Goal: Transaction & Acquisition: Purchase product/service

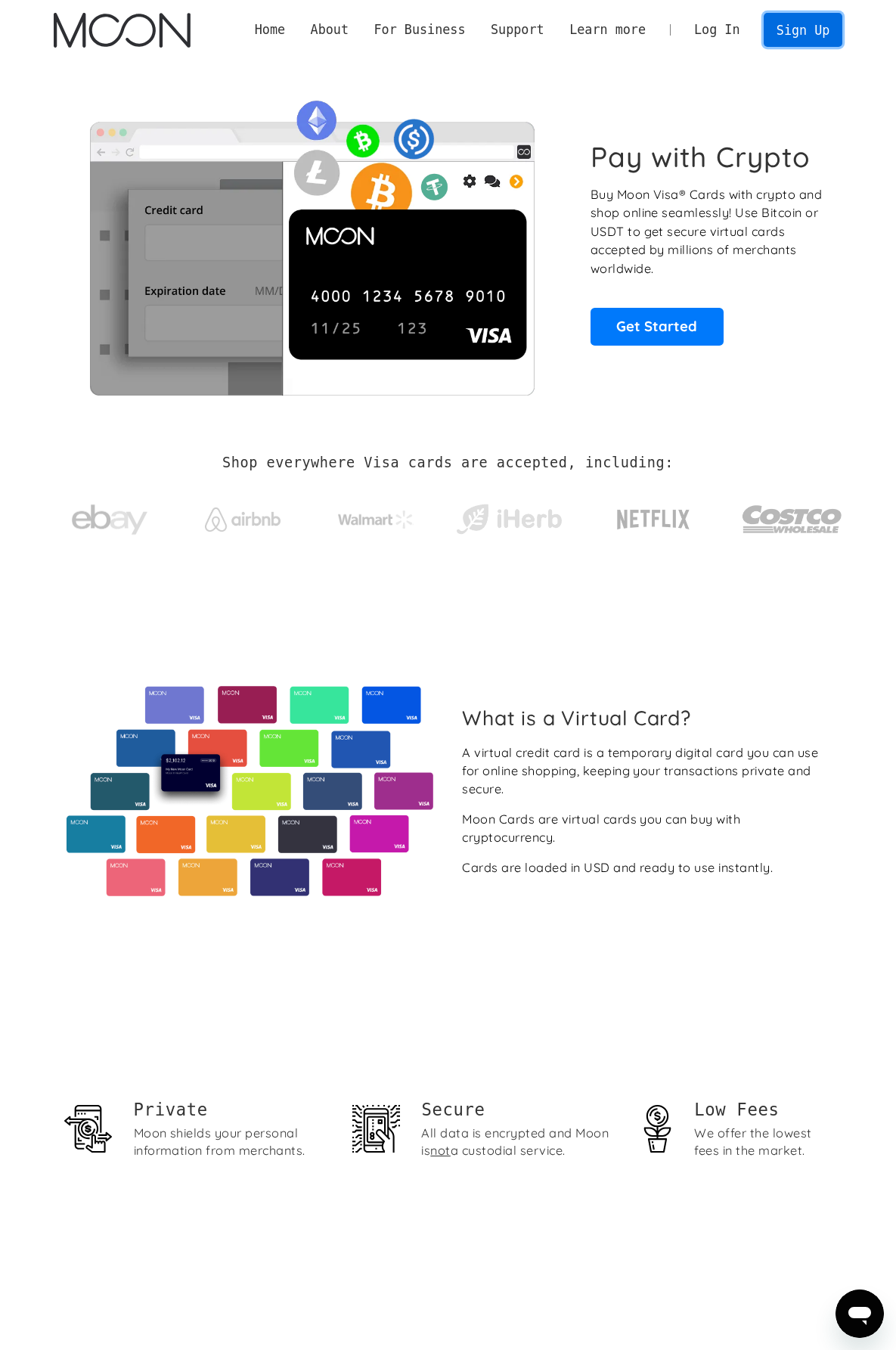
click at [788, 32] on link "Sign Up" at bounding box center [803, 29] width 79 height 34
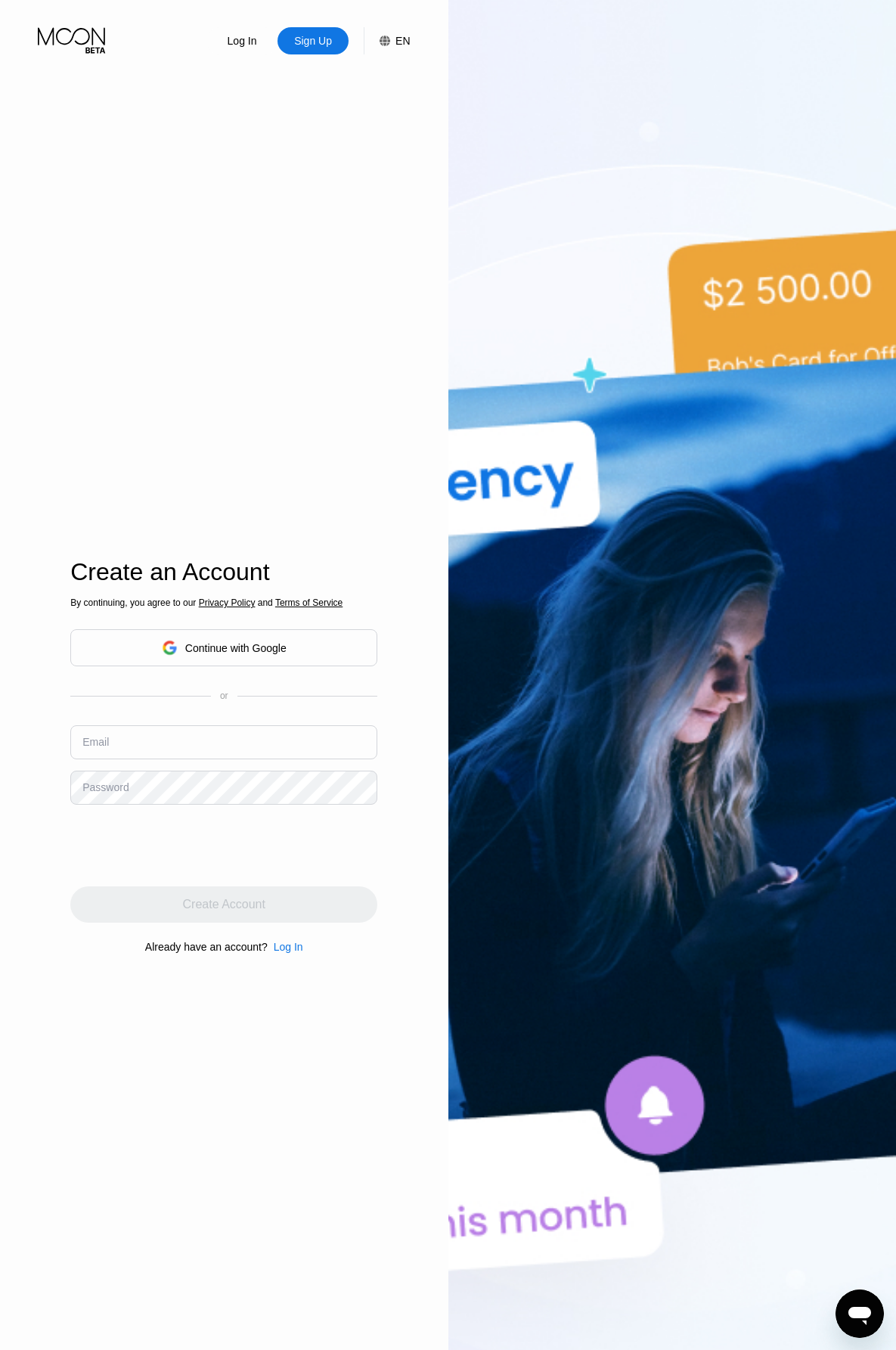
click at [127, 755] on input "text" at bounding box center [224, 742] width 307 height 34
click at [133, 744] on input "text" at bounding box center [224, 742] width 307 height 34
click at [115, 794] on div "Password" at bounding box center [105, 787] width 46 height 12
click at [121, 783] on div "Password" at bounding box center [105, 787] width 46 height 12
click at [121, 743] on input "text" at bounding box center [224, 742] width 307 height 34
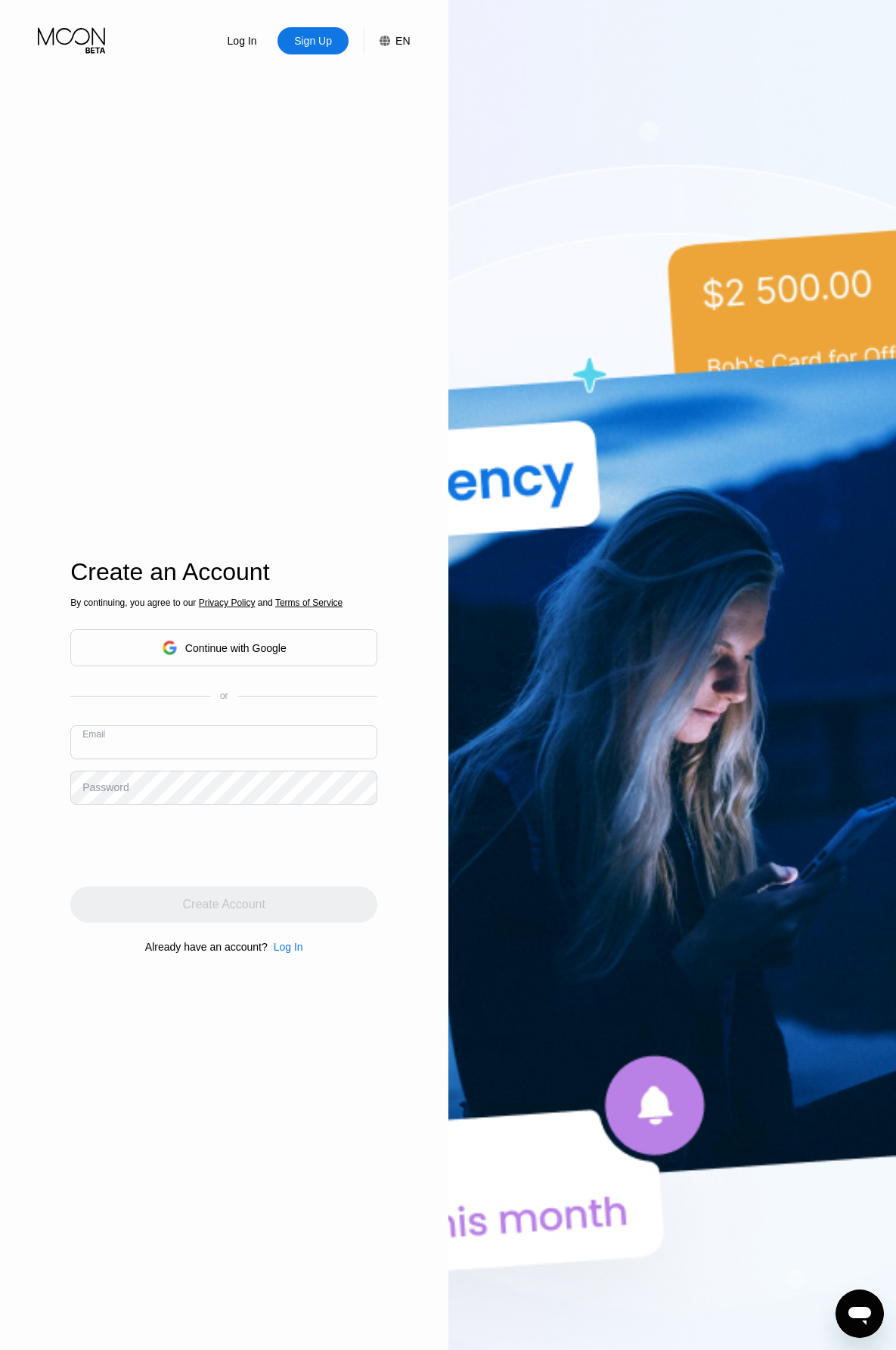
click at [114, 791] on div "Password" at bounding box center [105, 787] width 46 height 12
click at [144, 743] on input "text" at bounding box center [224, 742] width 307 height 34
paste input "[EMAIL_ADDRESS][DOMAIN_NAME]"
type input "[EMAIL_ADDRESS][DOMAIN_NAME]"
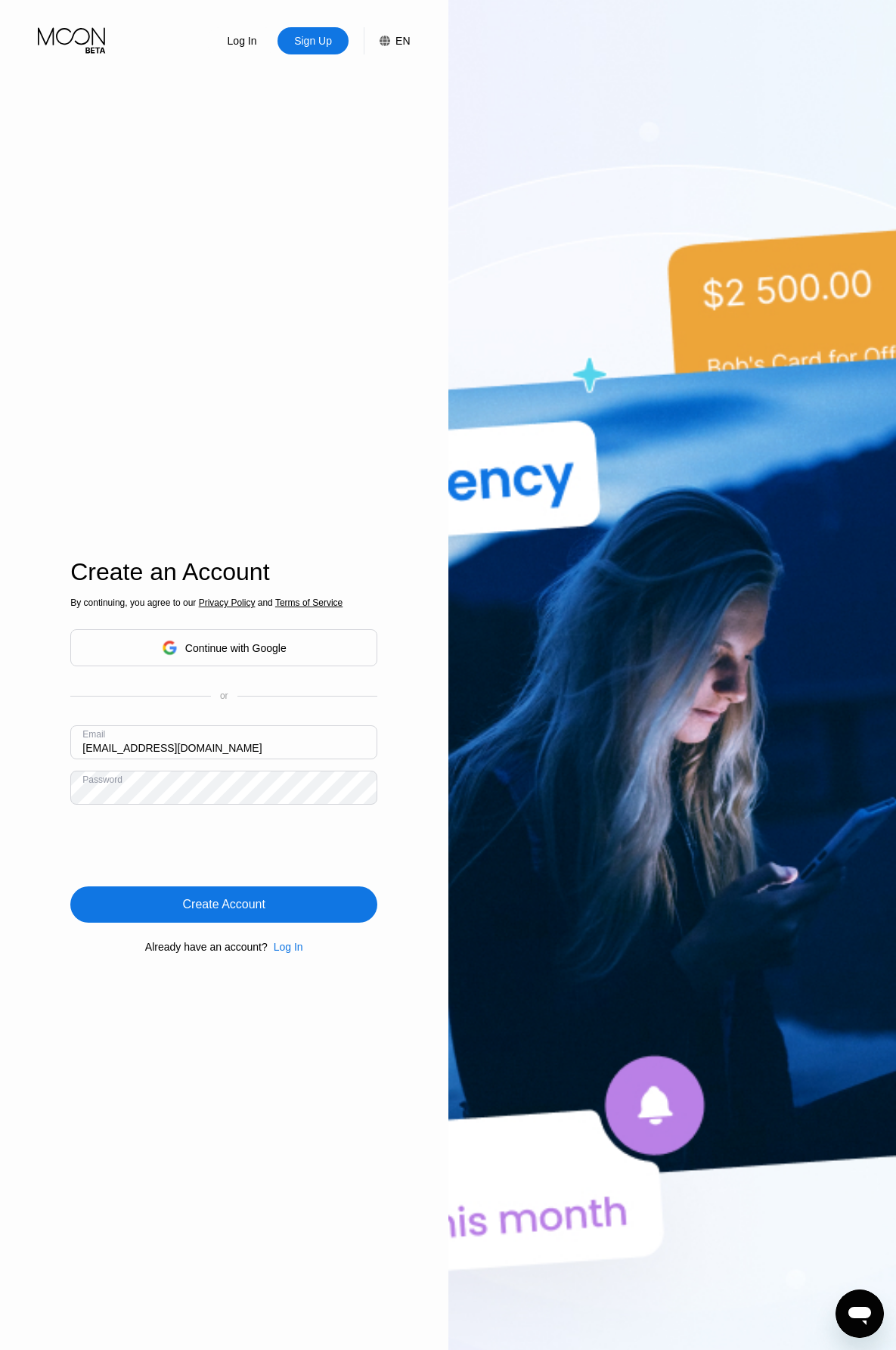
click at [139, 915] on div "Create Account" at bounding box center [224, 904] width 307 height 37
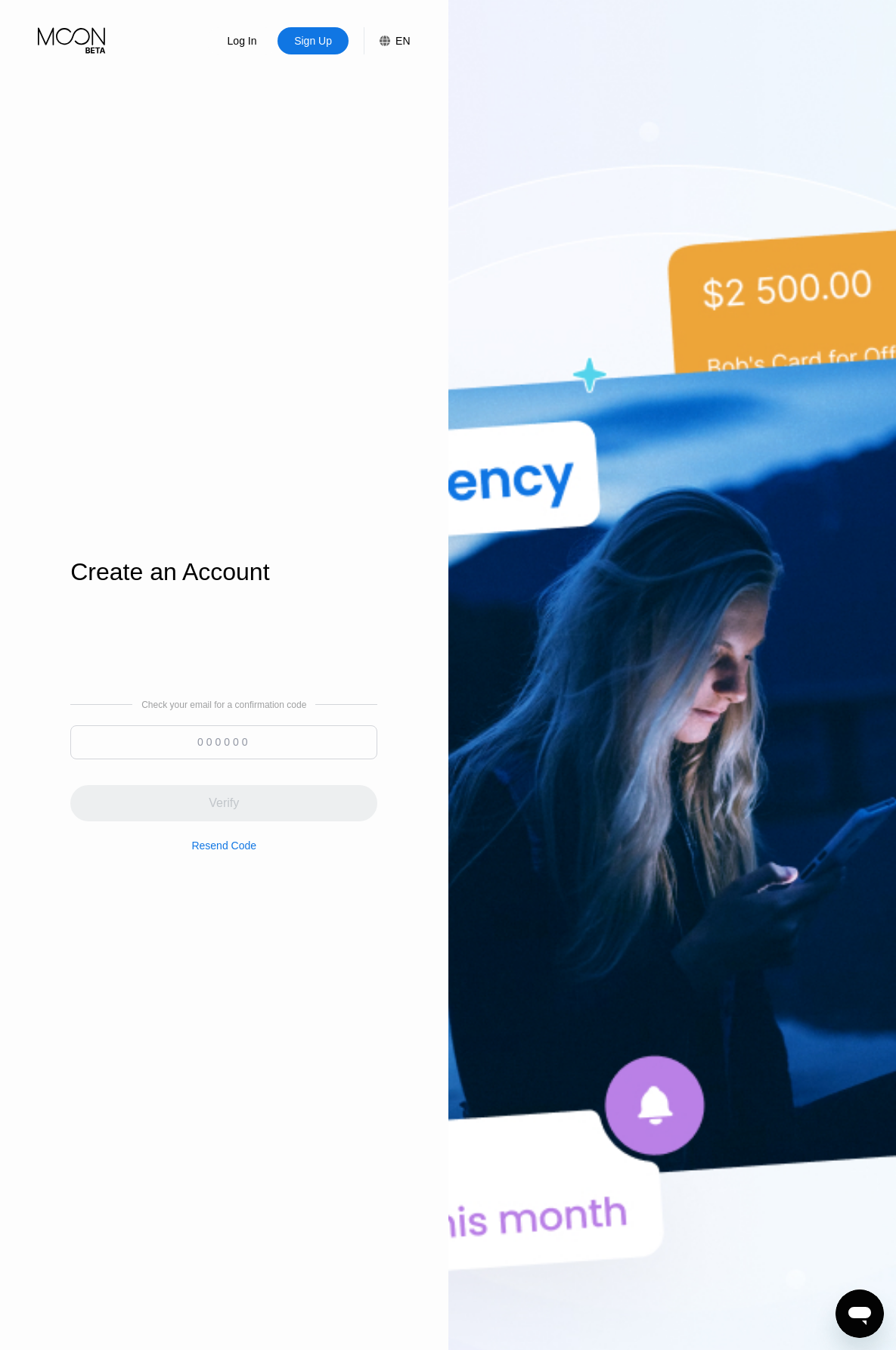
click at [154, 752] on input at bounding box center [224, 742] width 307 height 34
paste input "465738"
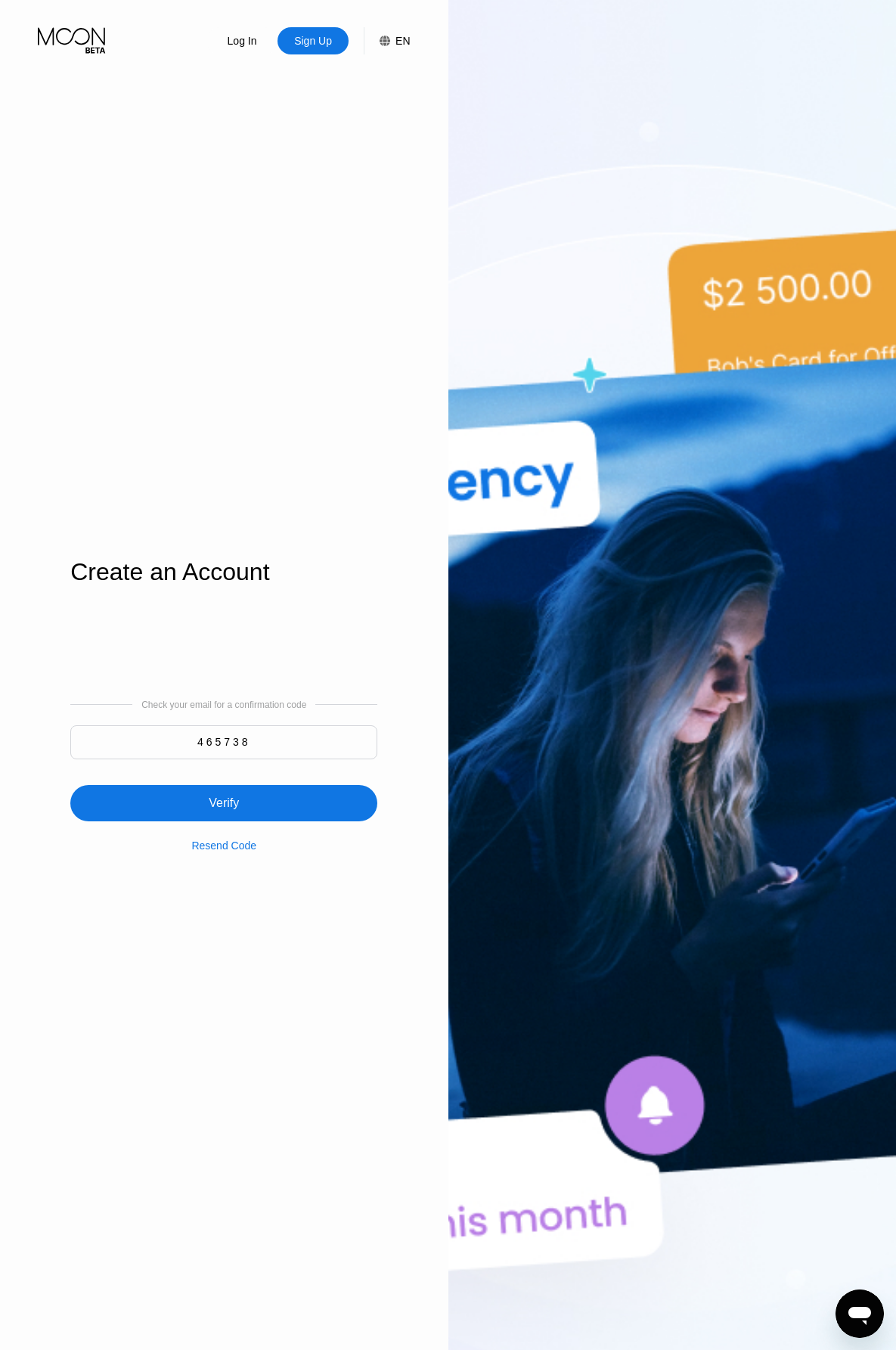
type input "465738"
click at [195, 796] on div "Verify" at bounding box center [224, 804] width 307 height 37
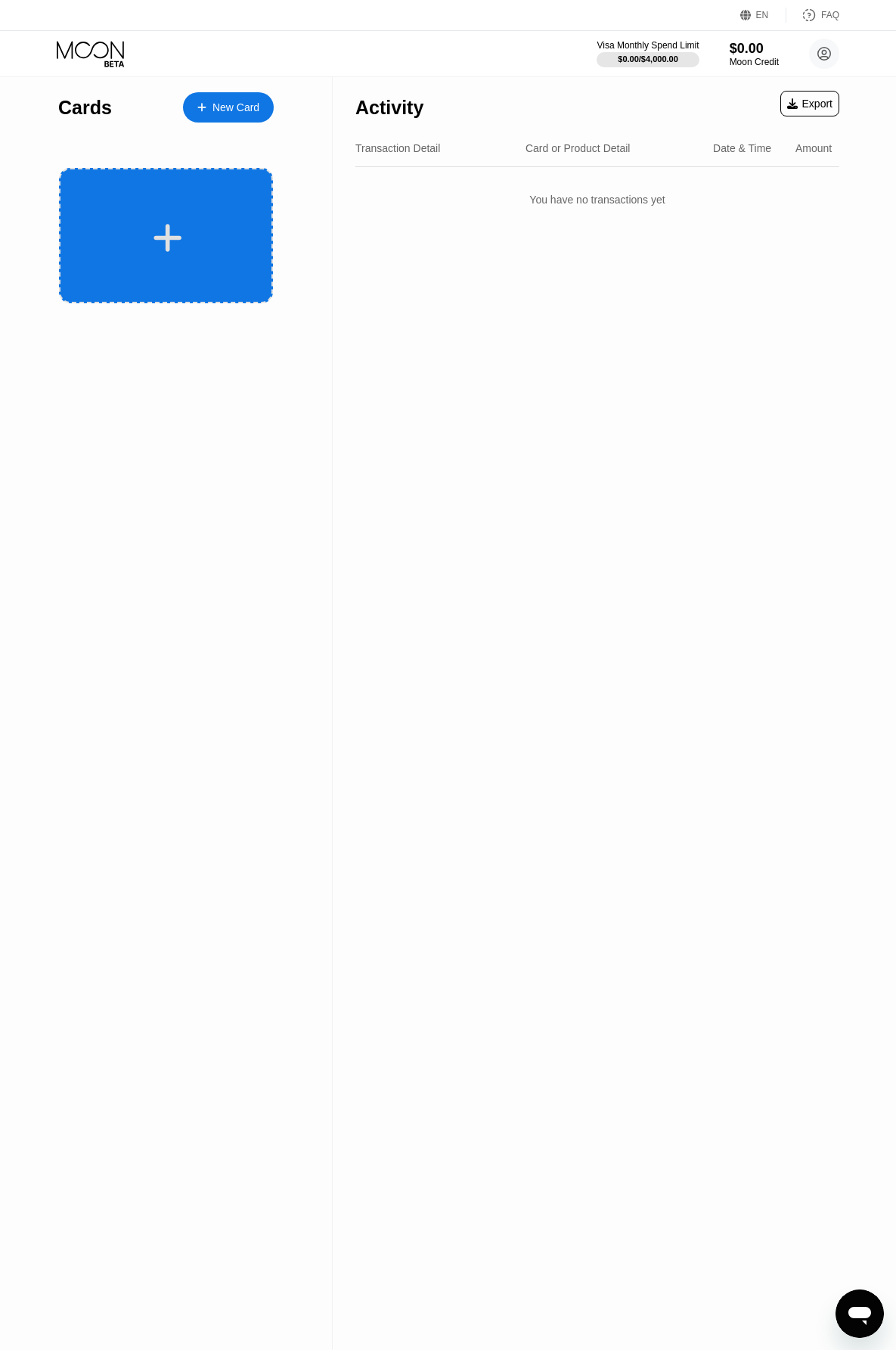
click at [199, 240] on div at bounding box center [167, 237] width 187 height 34
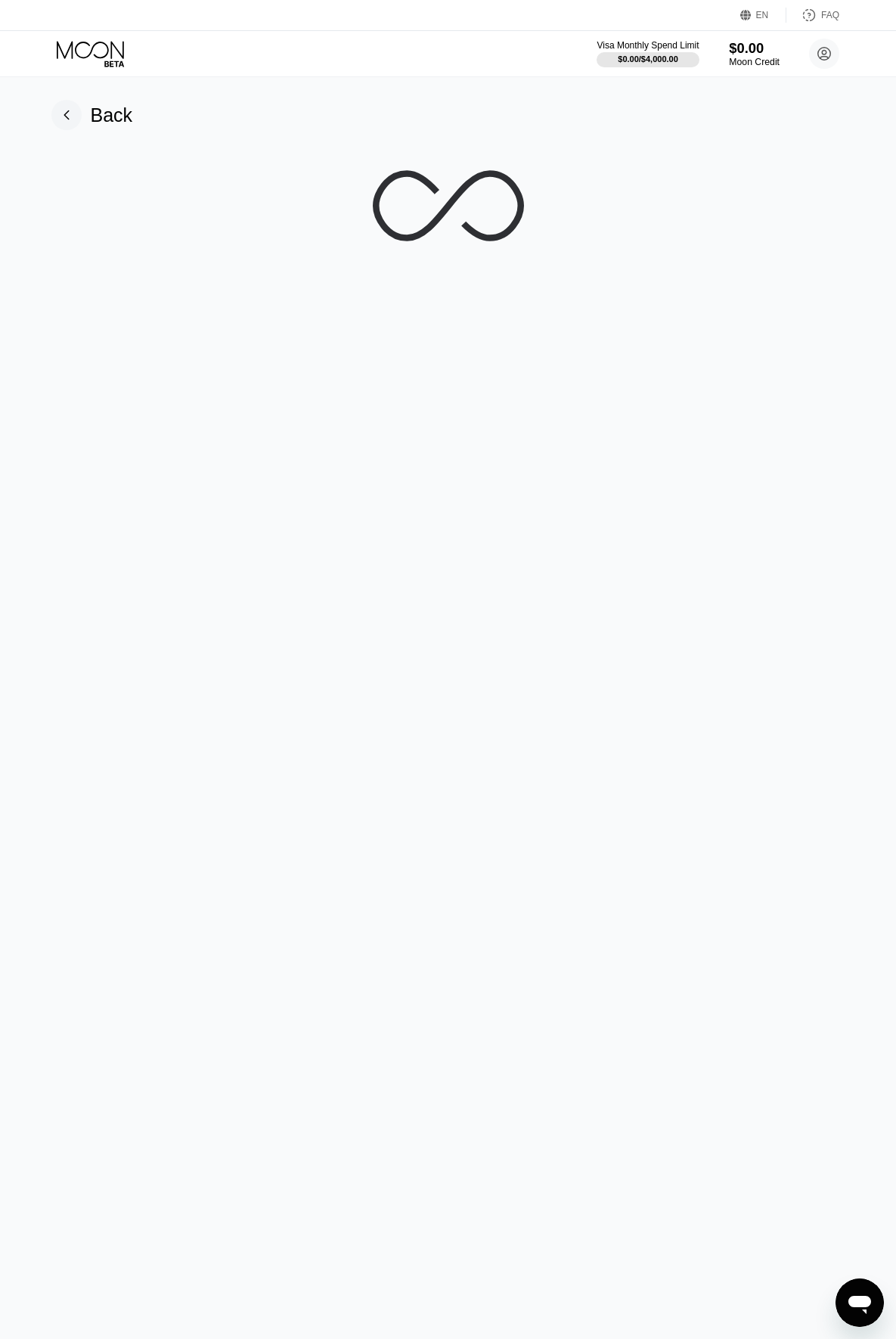
click at [768, 57] on div "Moon Credit" at bounding box center [754, 62] width 51 height 11
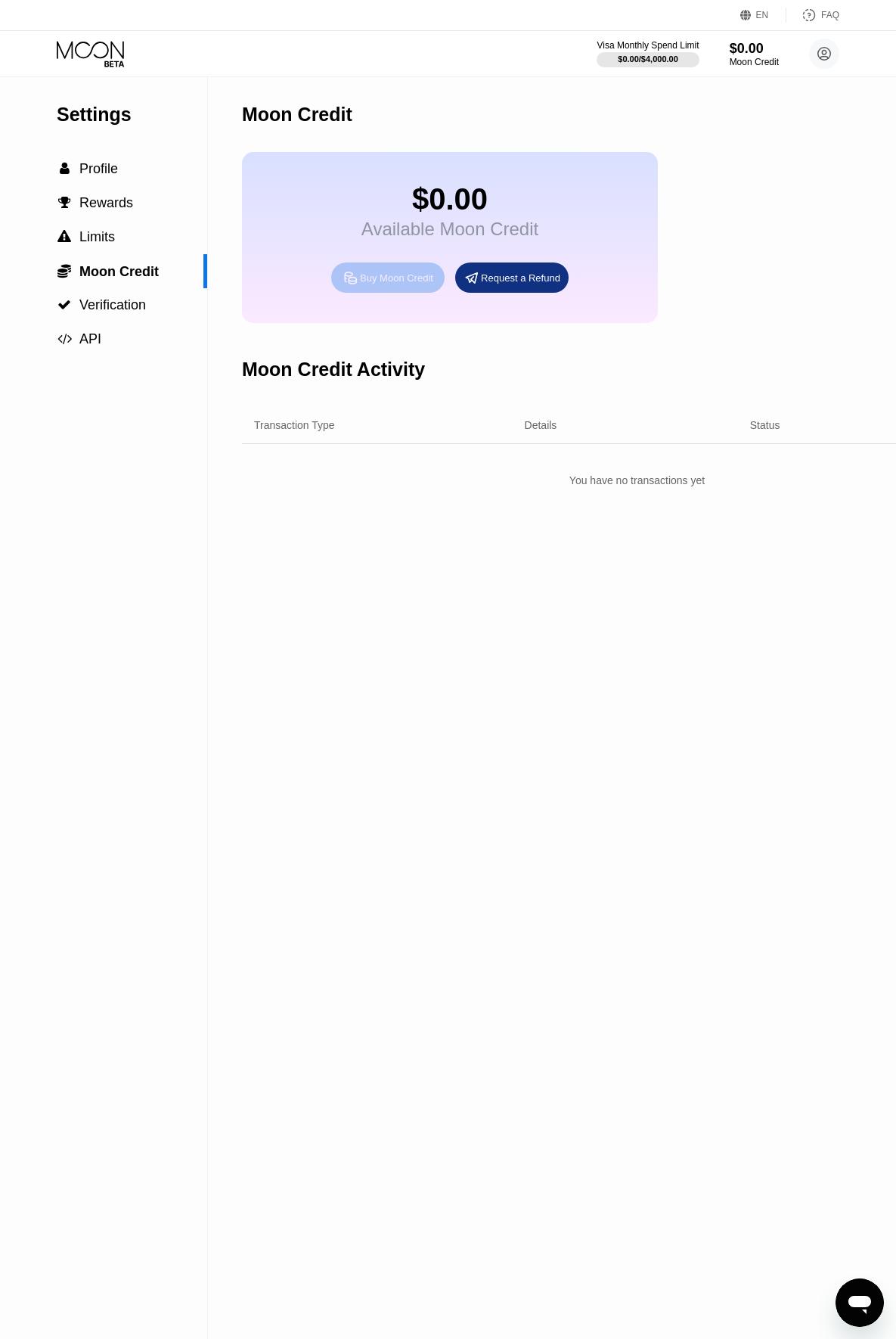
click at [369, 285] on div "Buy Moon Credit" at bounding box center [397, 277] width 73 height 12
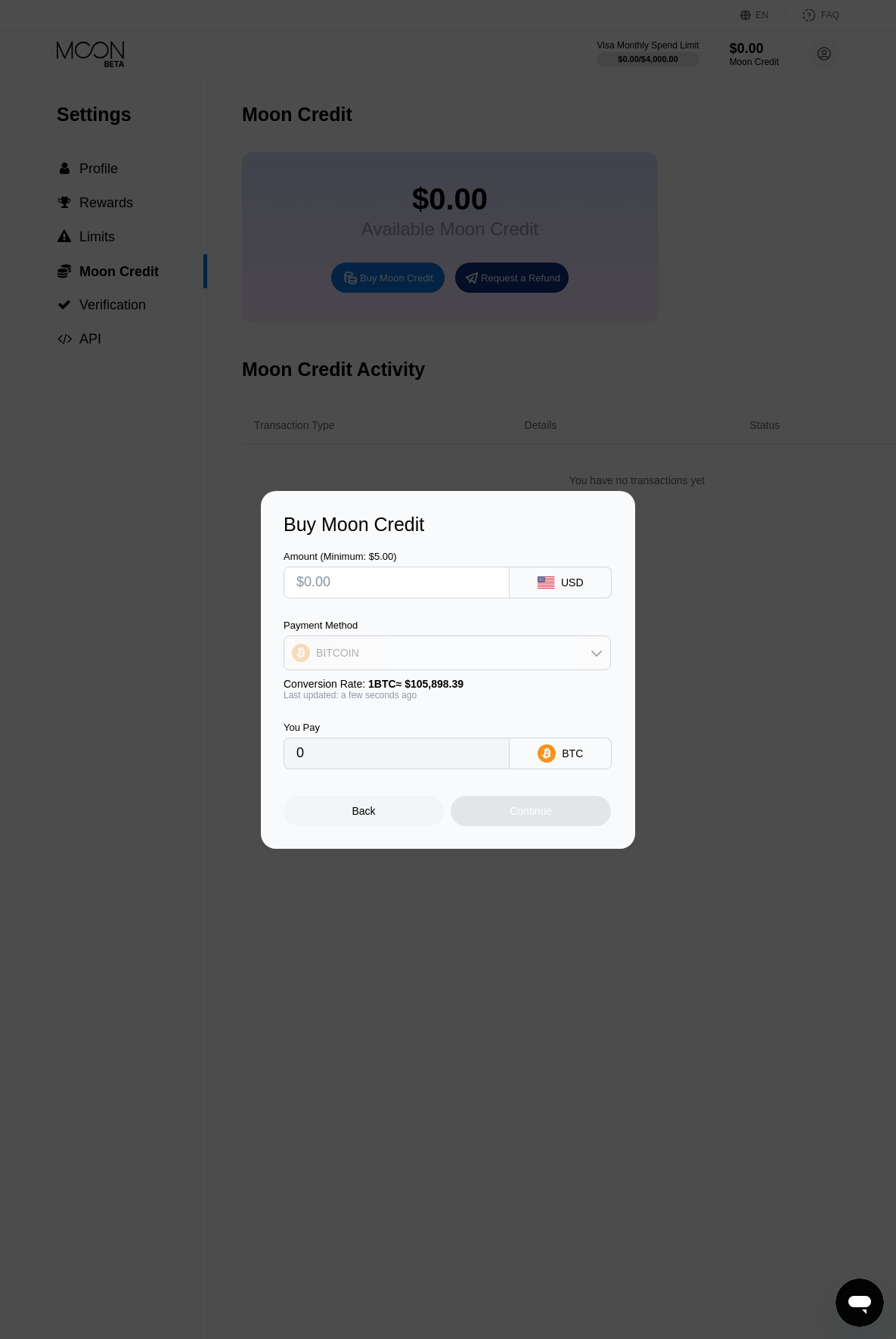
click at [400, 652] on div "BITCOIN" at bounding box center [448, 652] width 326 height 30
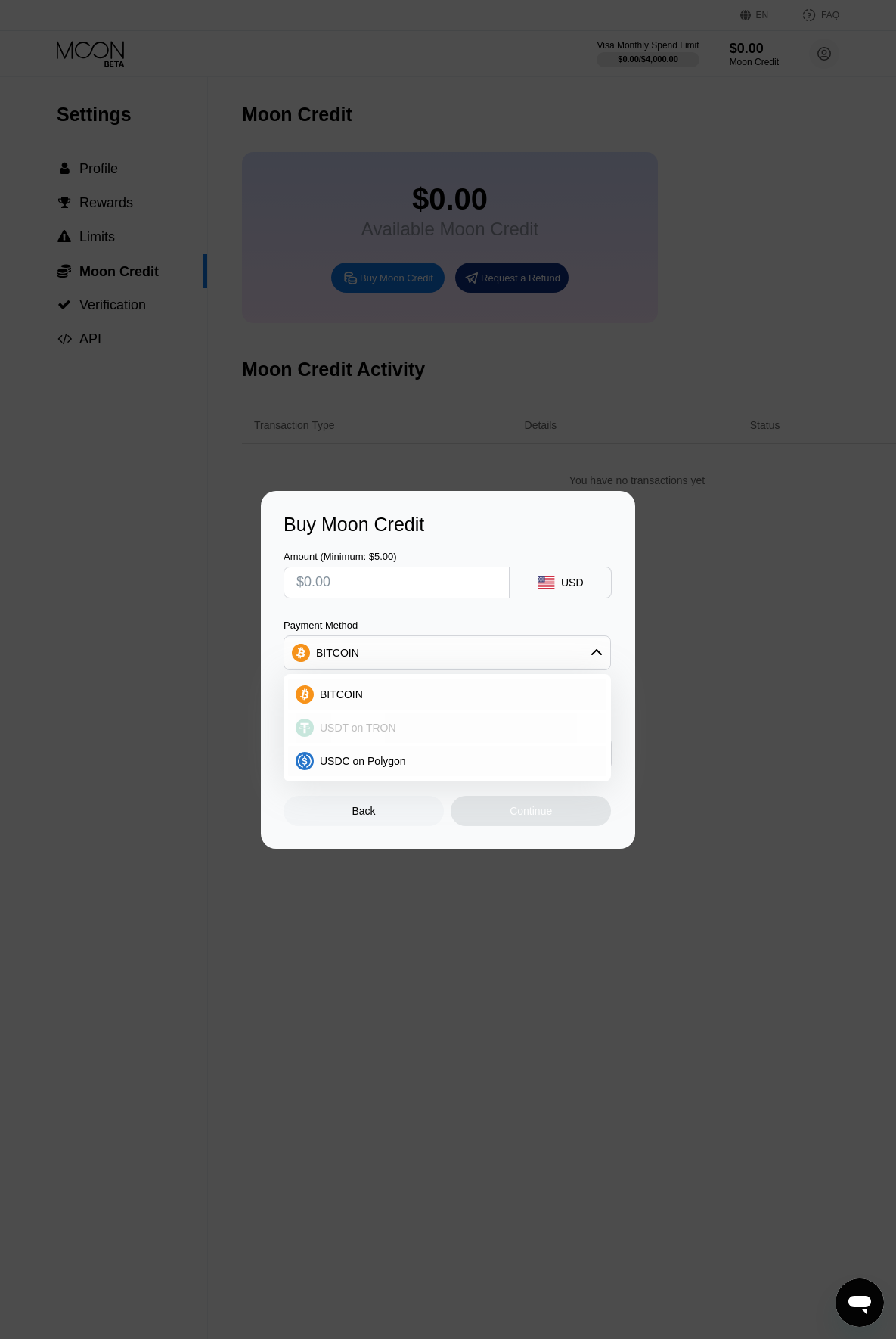
click at [365, 734] on span "USDT on TRON" at bounding box center [359, 727] width 77 height 12
type input "0.00"
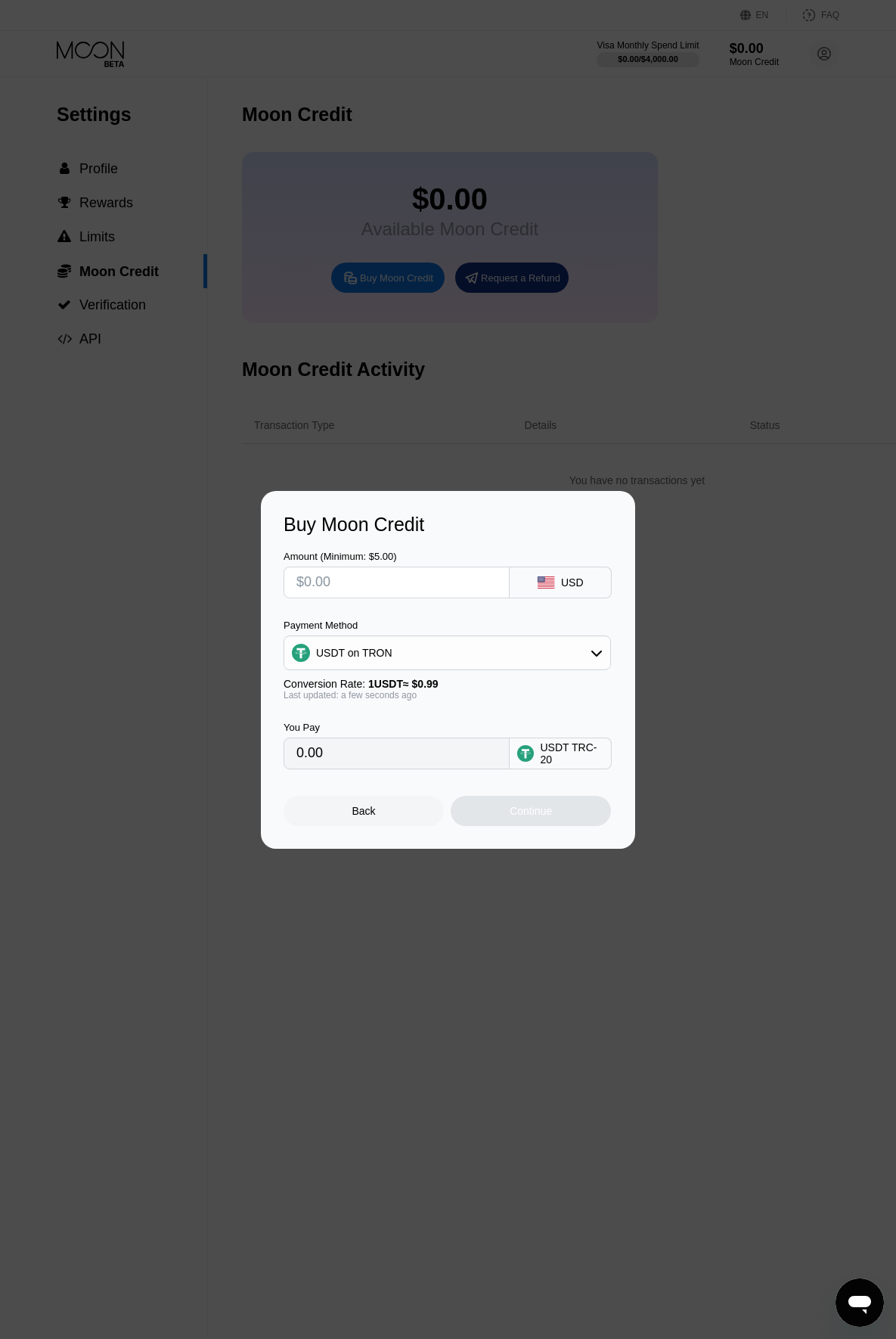
click at [355, 755] on input "0.00" at bounding box center [396, 753] width 200 height 30
click at [370, 571] on input "text" at bounding box center [396, 583] width 200 height 30
click at [376, 815] on div "Back" at bounding box center [364, 811] width 161 height 30
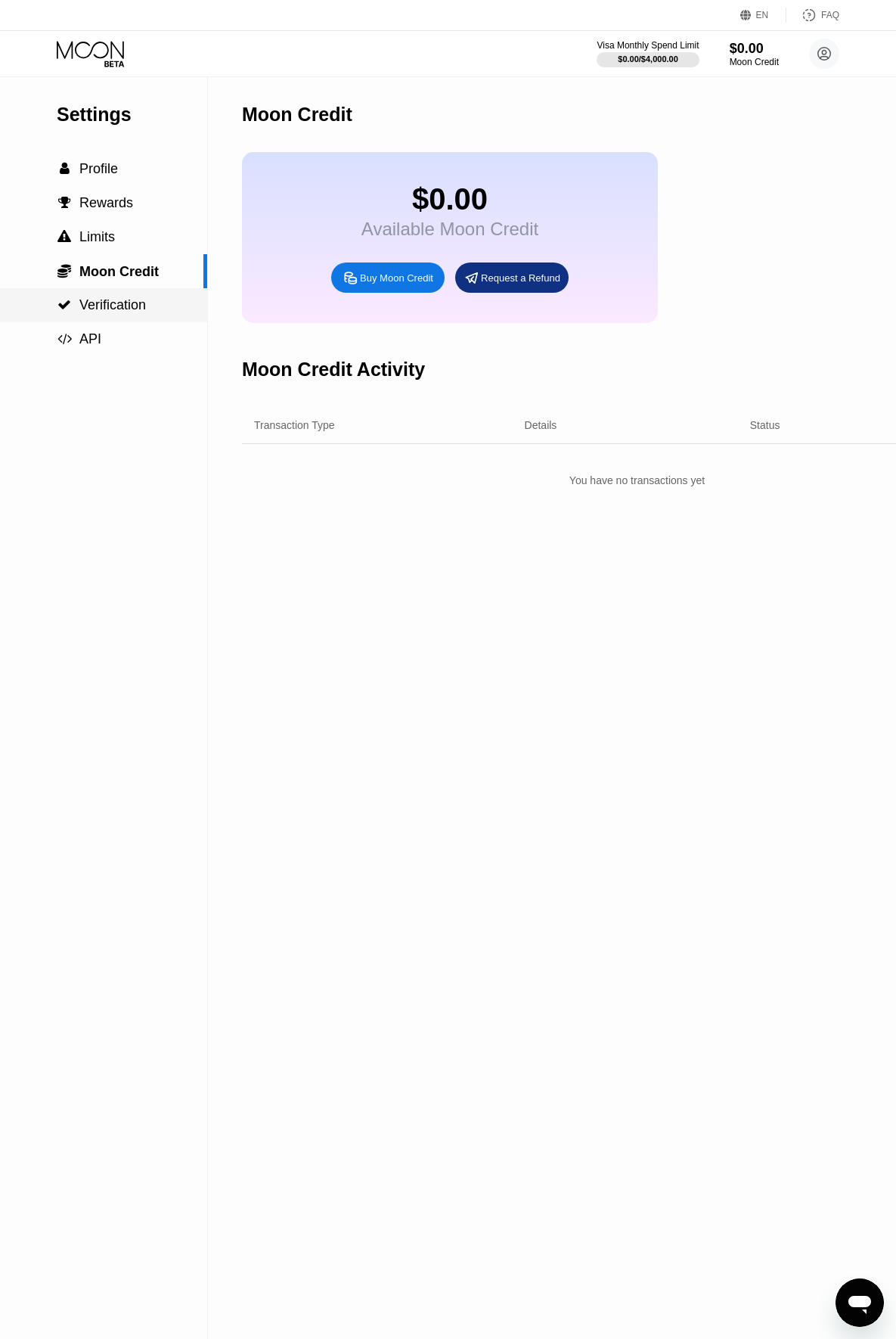
click at [112, 308] on span "Verification" at bounding box center [112, 305] width 67 height 15
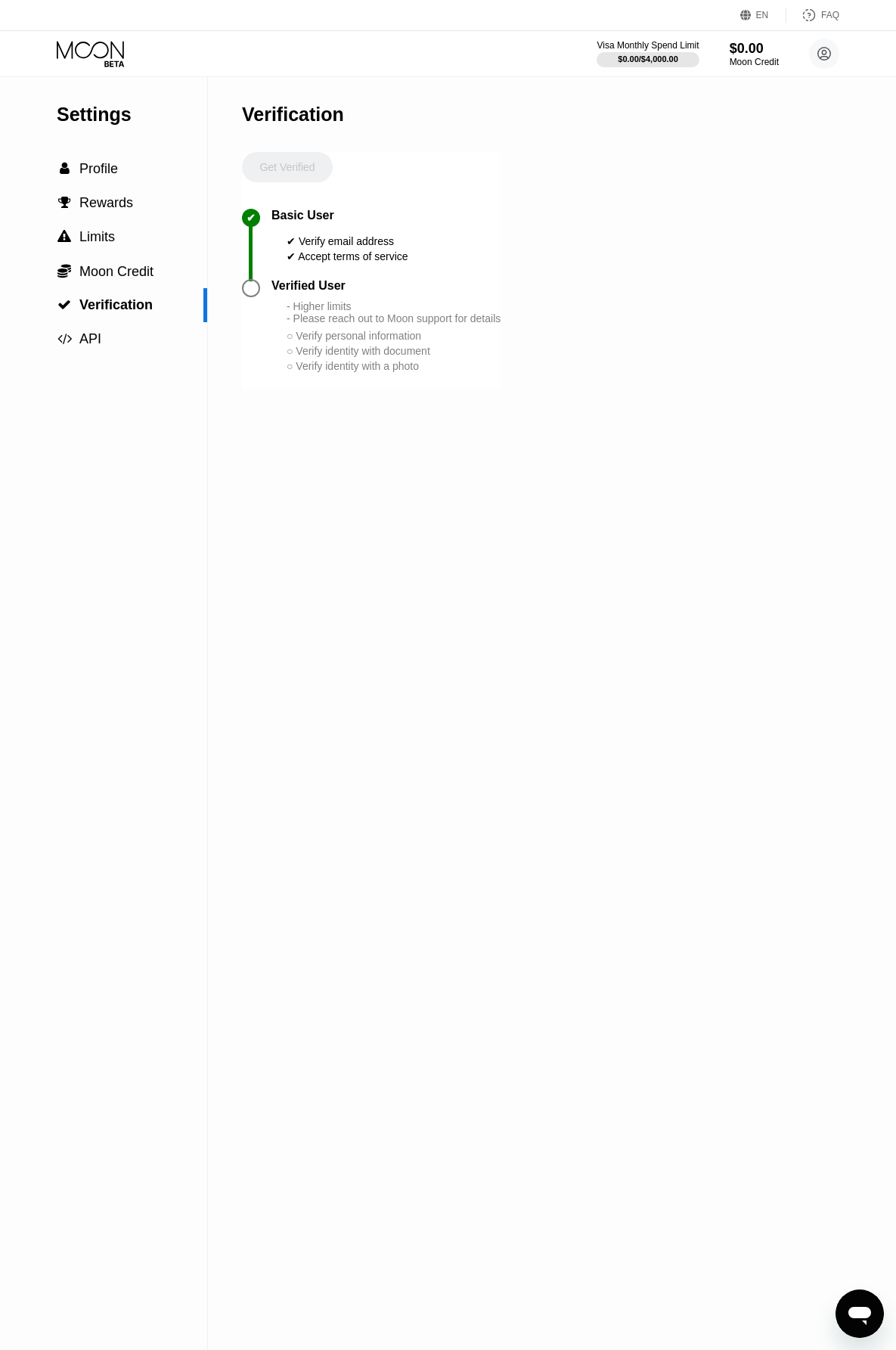
click at [95, 51] on icon at bounding box center [92, 54] width 71 height 27
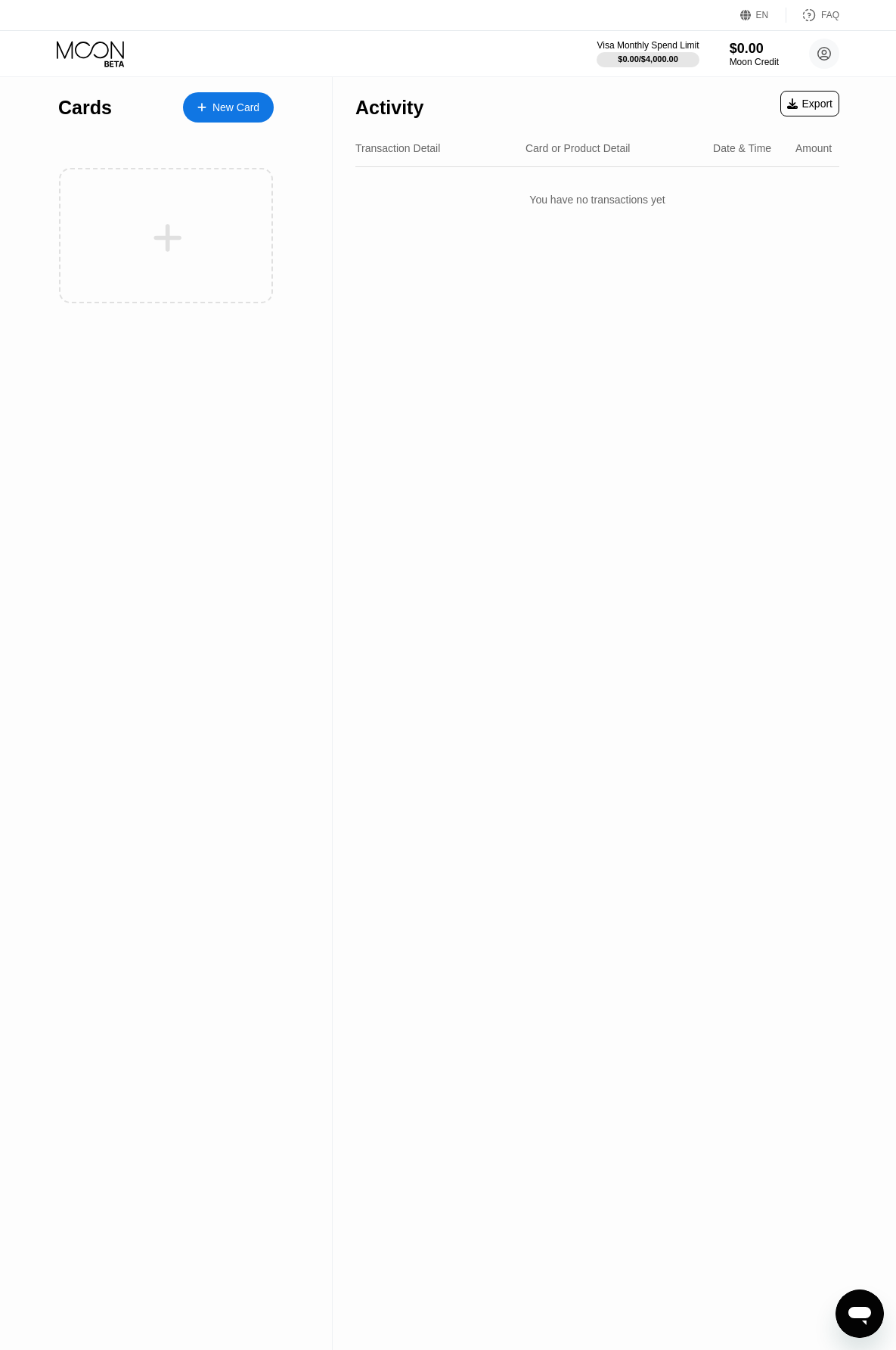
click at [239, 109] on div "New Card" at bounding box center [235, 107] width 47 height 12
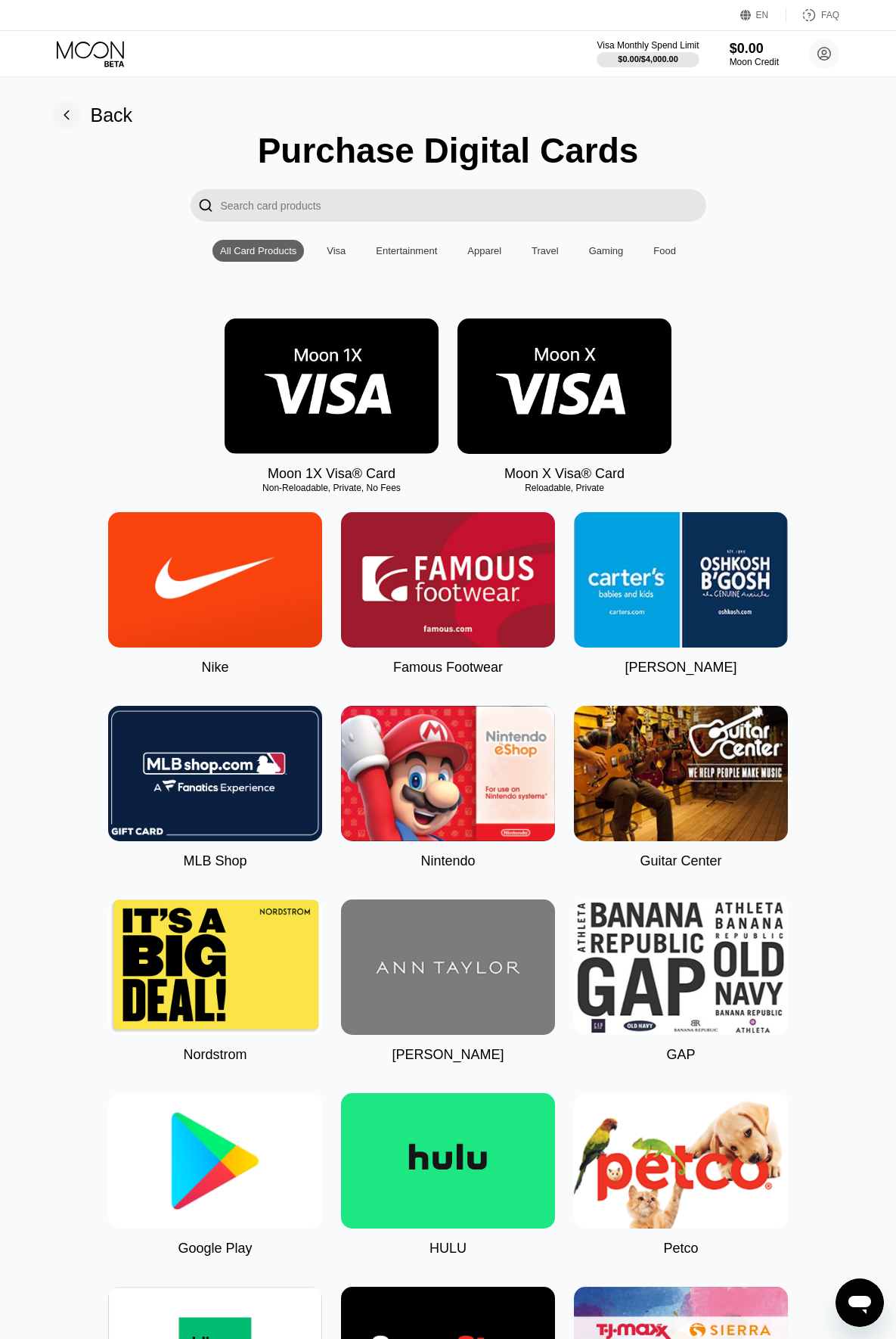
click at [562, 359] on img at bounding box center [564, 386] width 214 height 136
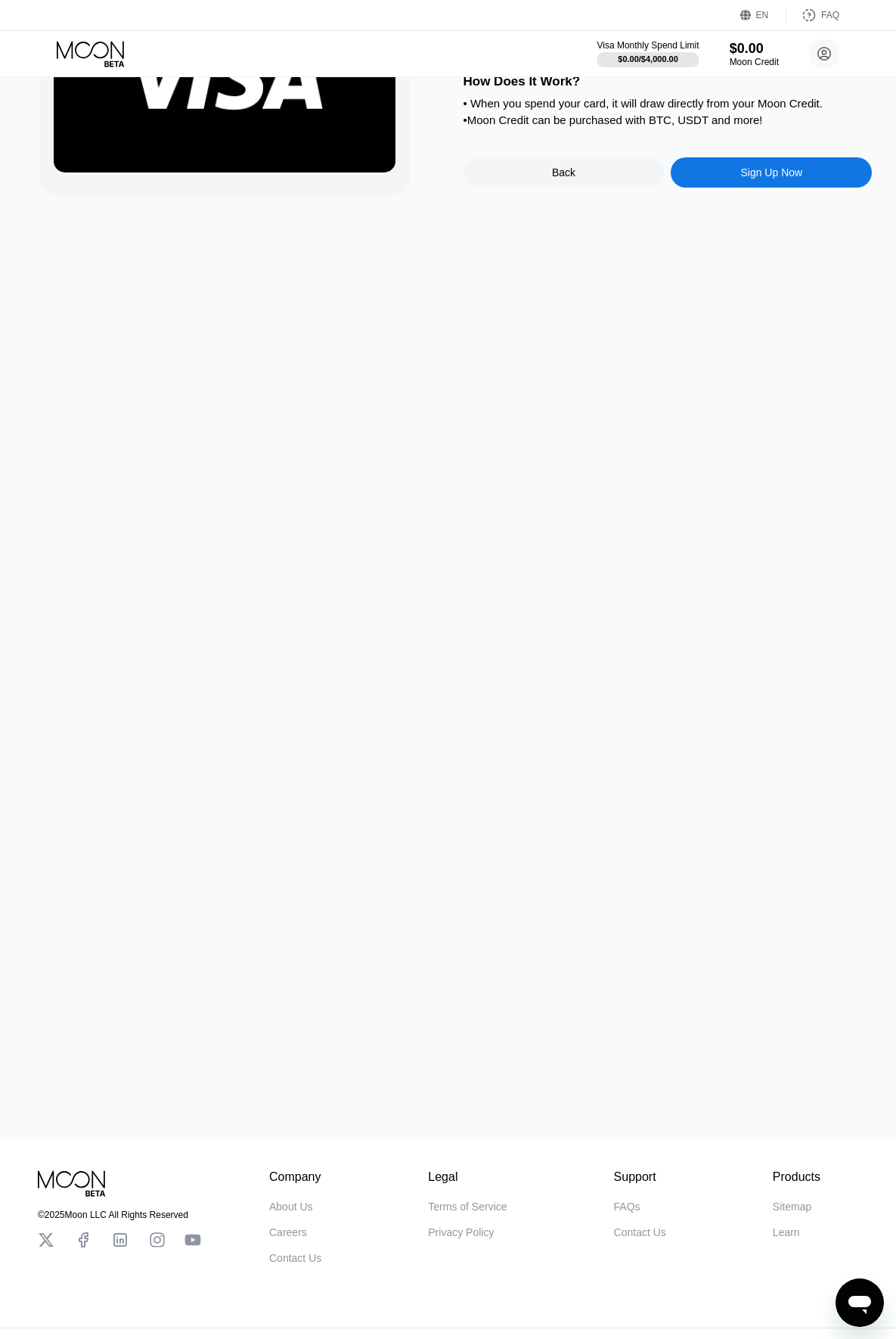
scroll to position [232, 0]
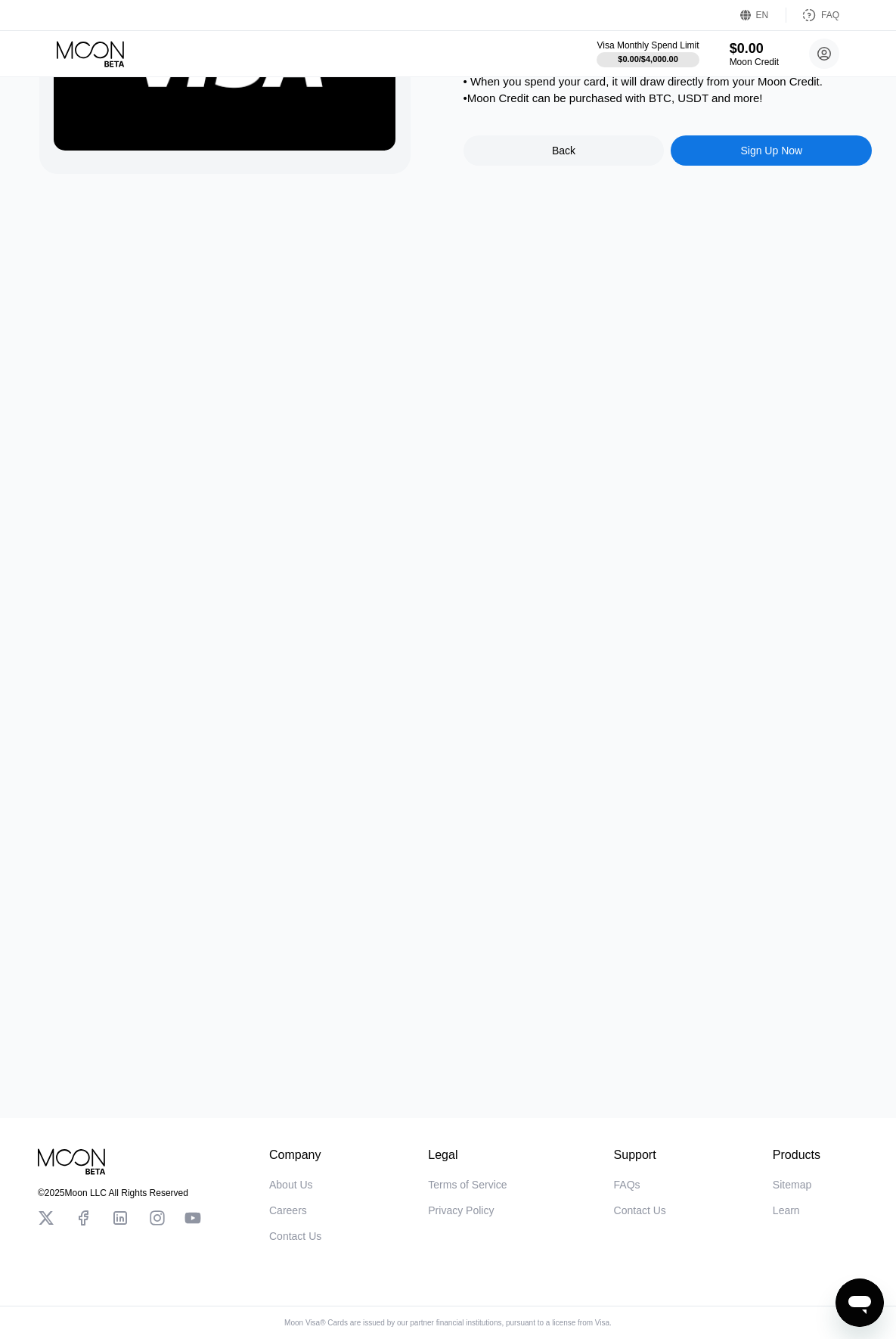
click at [603, 162] on div "Back" at bounding box center [564, 151] width 201 height 30
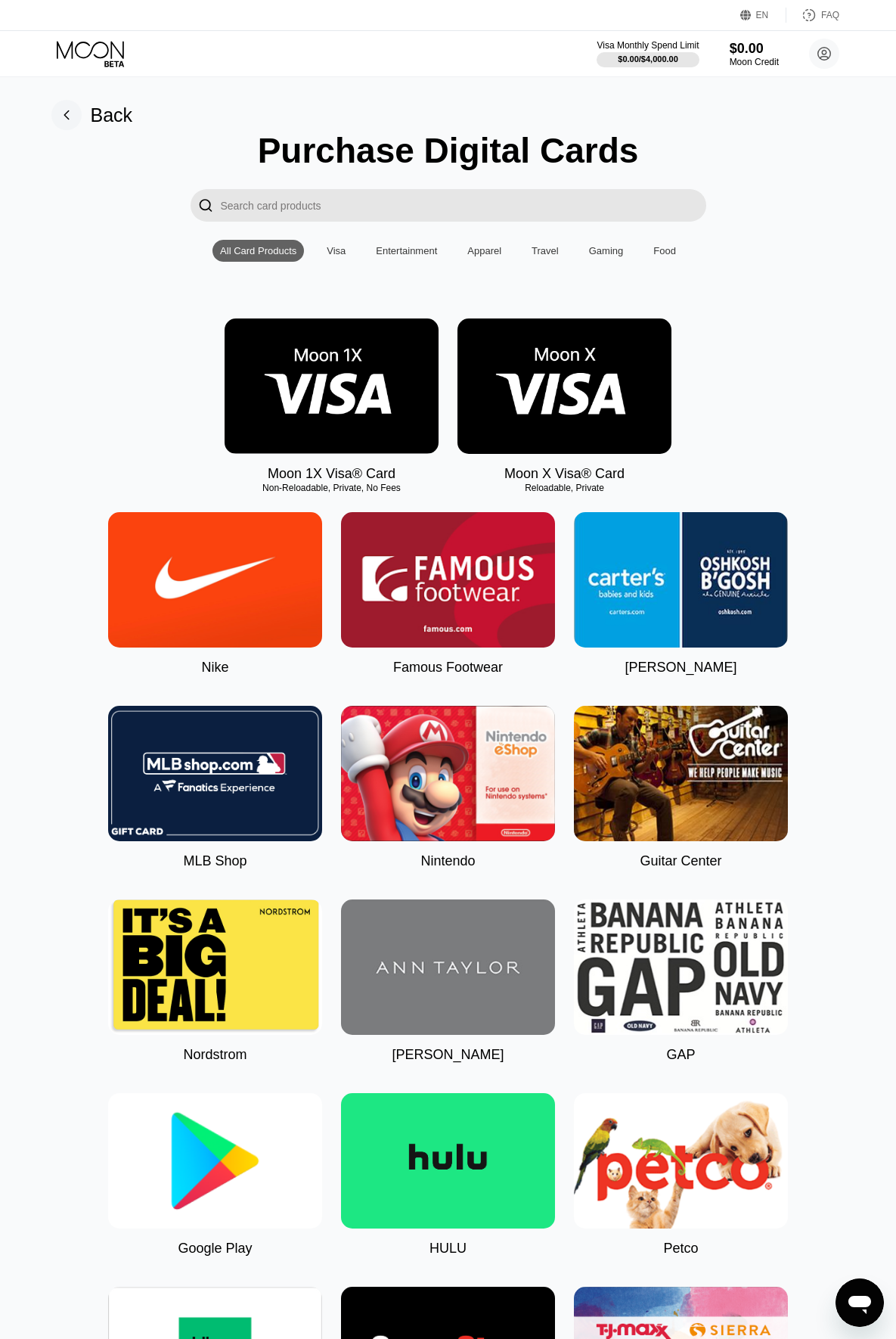
click at [329, 405] on img at bounding box center [331, 386] width 214 height 136
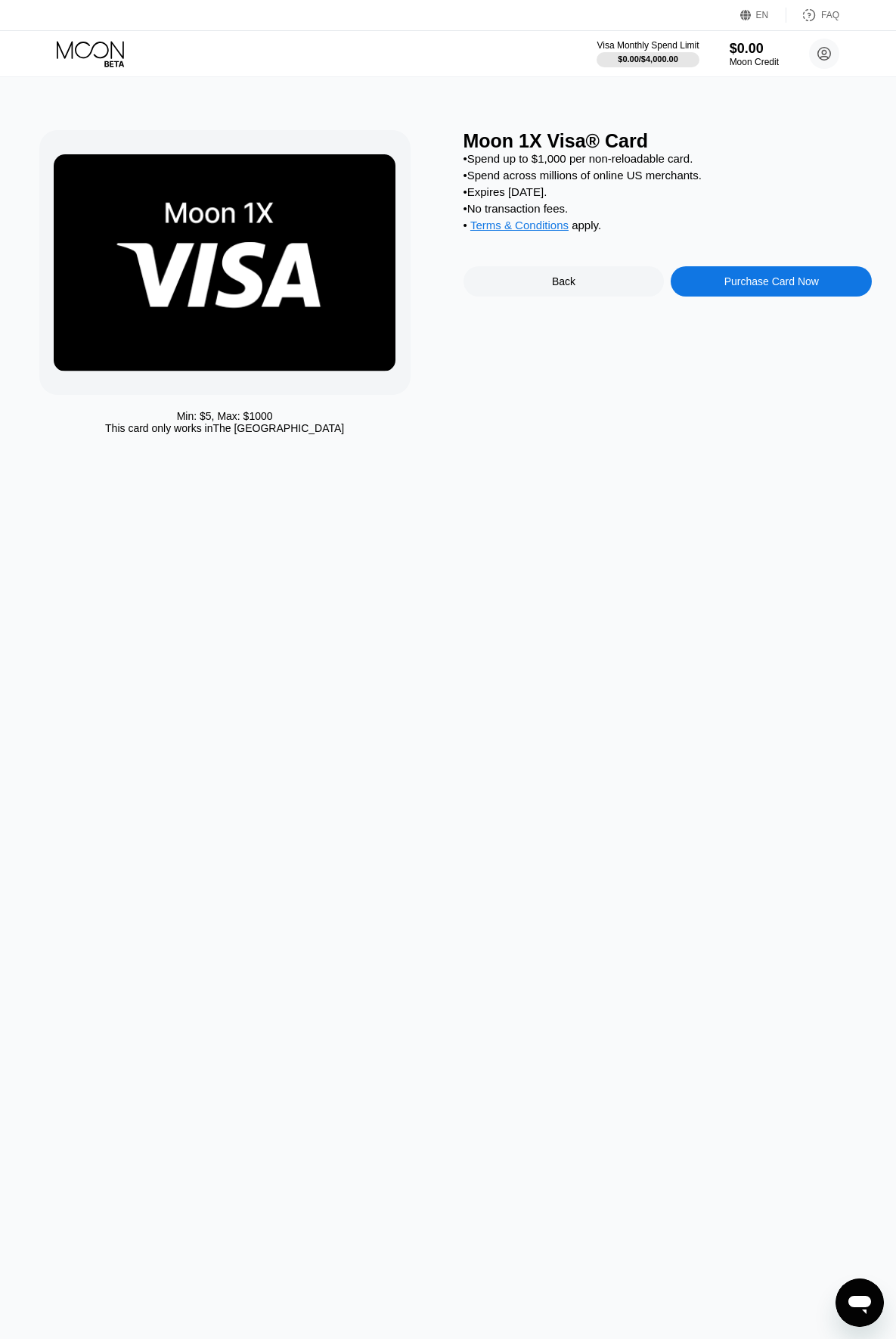
click at [564, 287] on div "Back" at bounding box center [564, 281] width 23 height 12
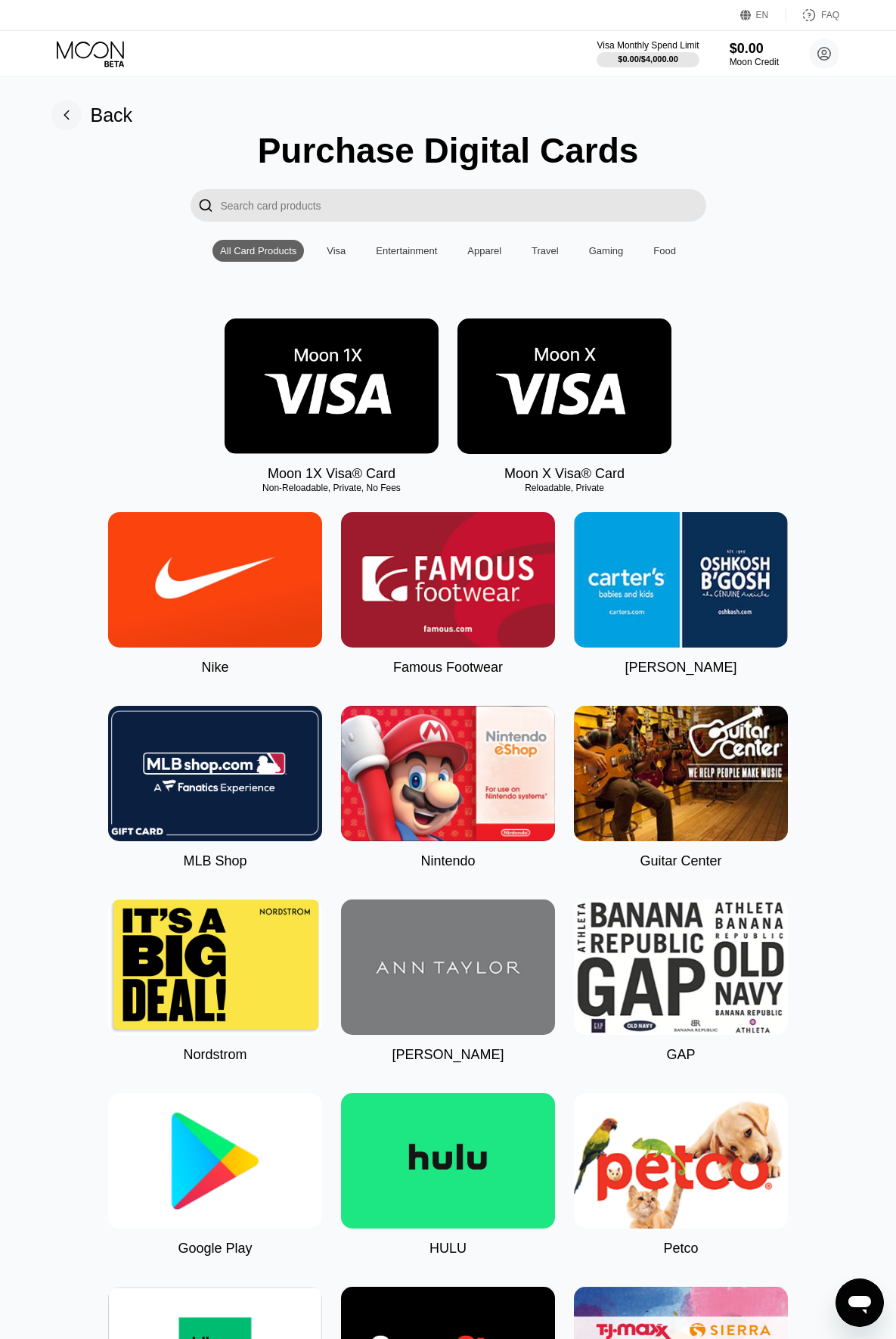
click at [548, 392] on img at bounding box center [564, 386] width 214 height 136
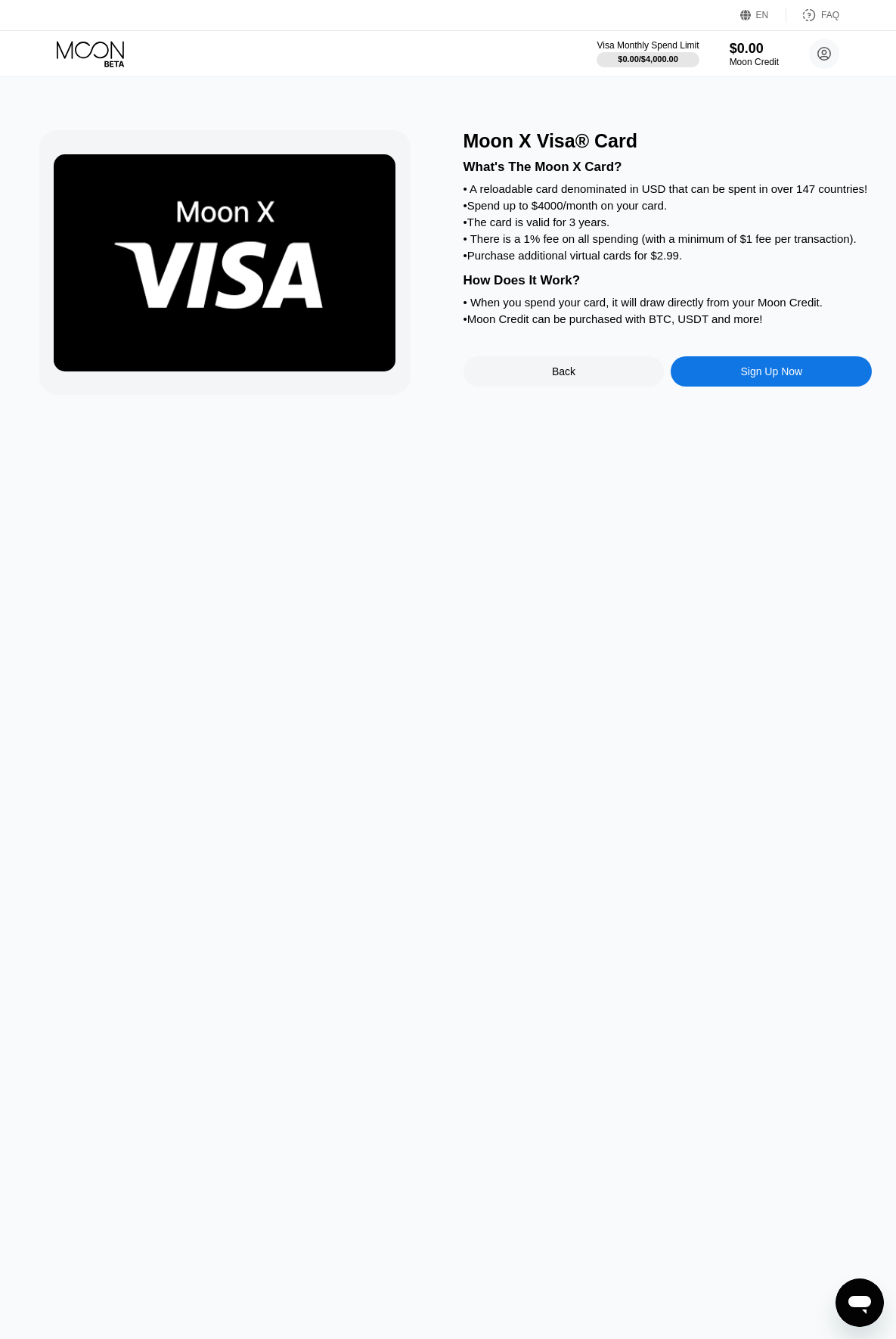
click at [770, 378] on div "Sign Up Now" at bounding box center [771, 371] width 62 height 12
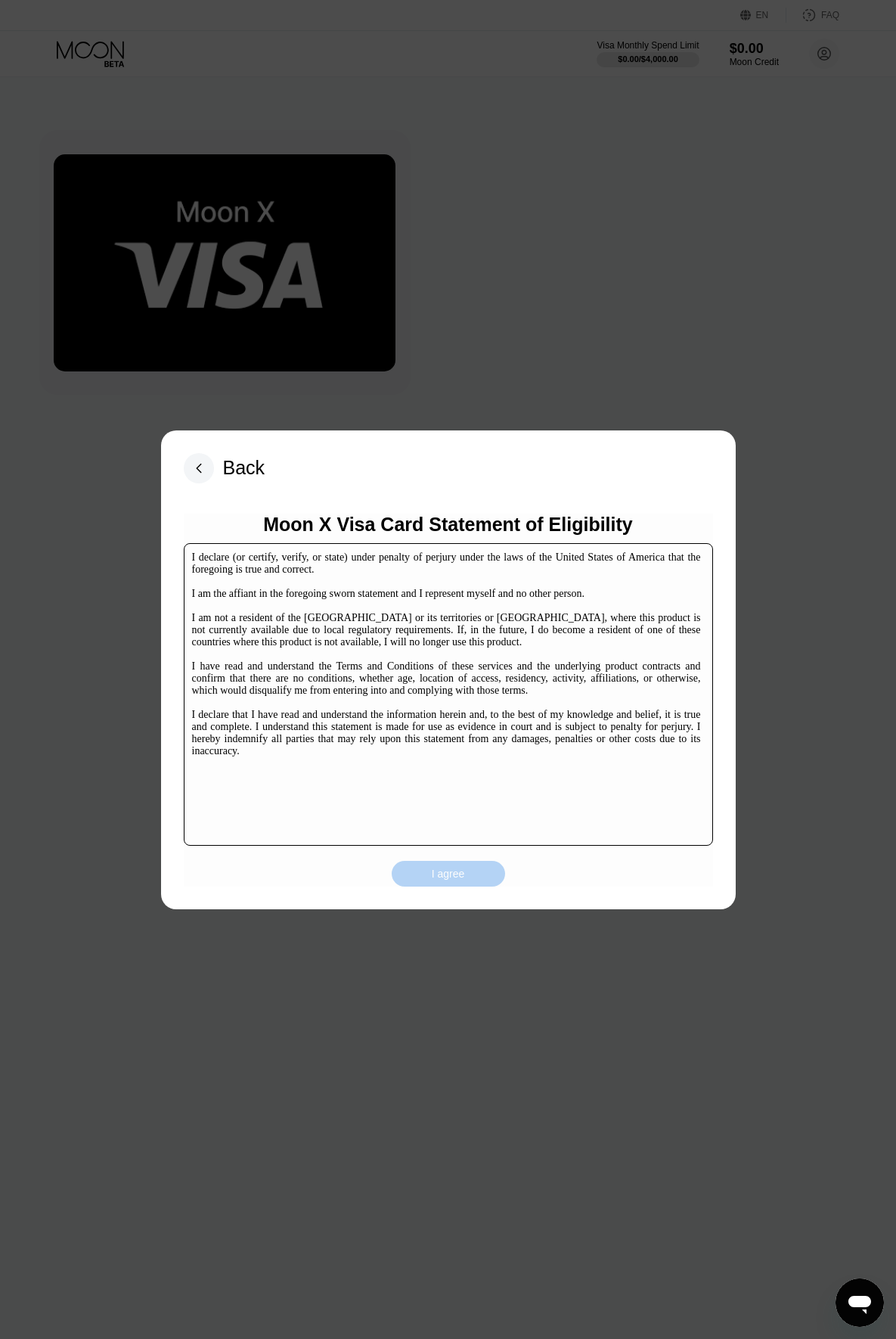
click at [463, 870] on div "I agree" at bounding box center [448, 874] width 33 height 13
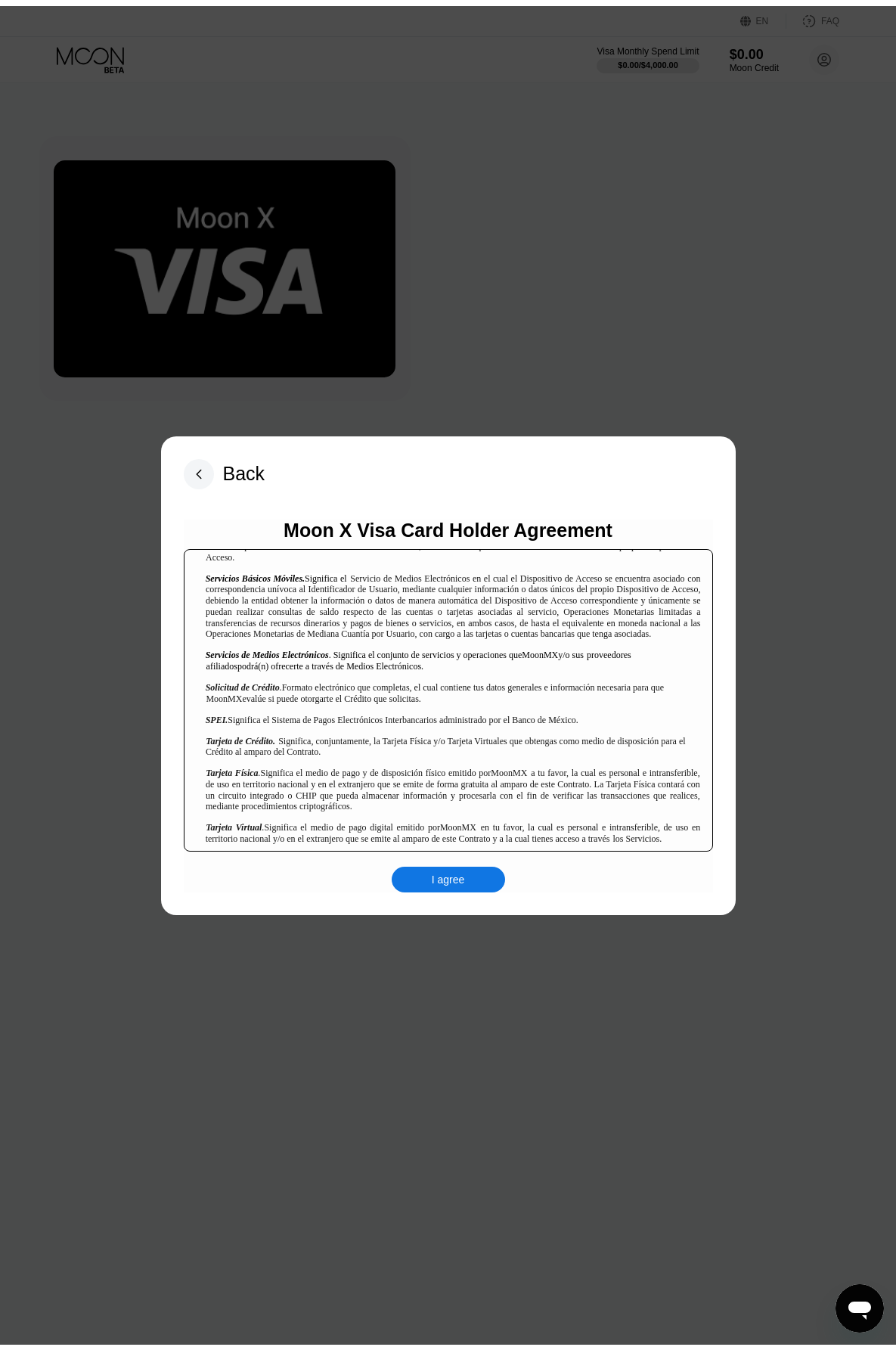
scroll to position [2268, 0]
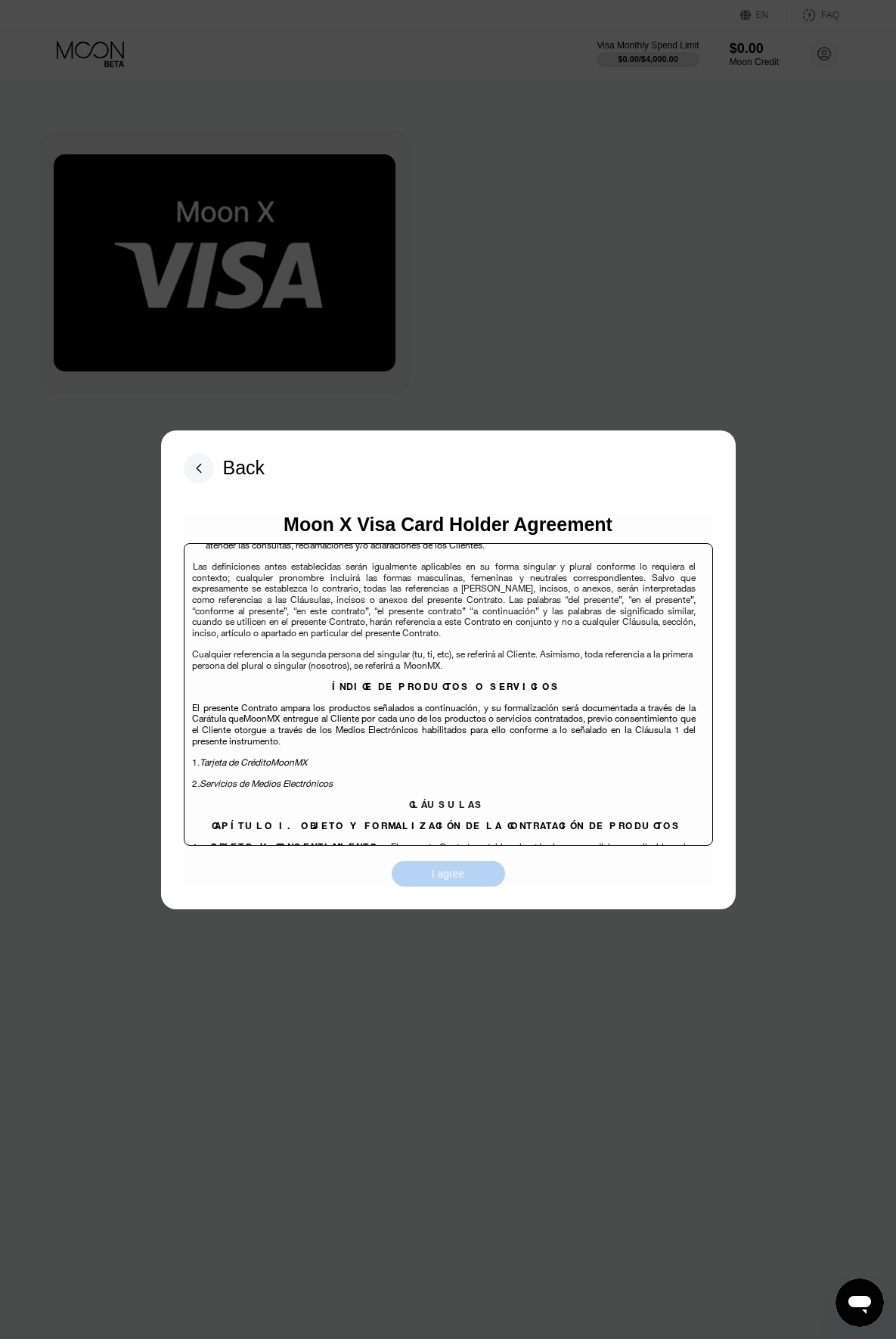
click at [444, 870] on div "I agree" at bounding box center [448, 874] width 33 height 13
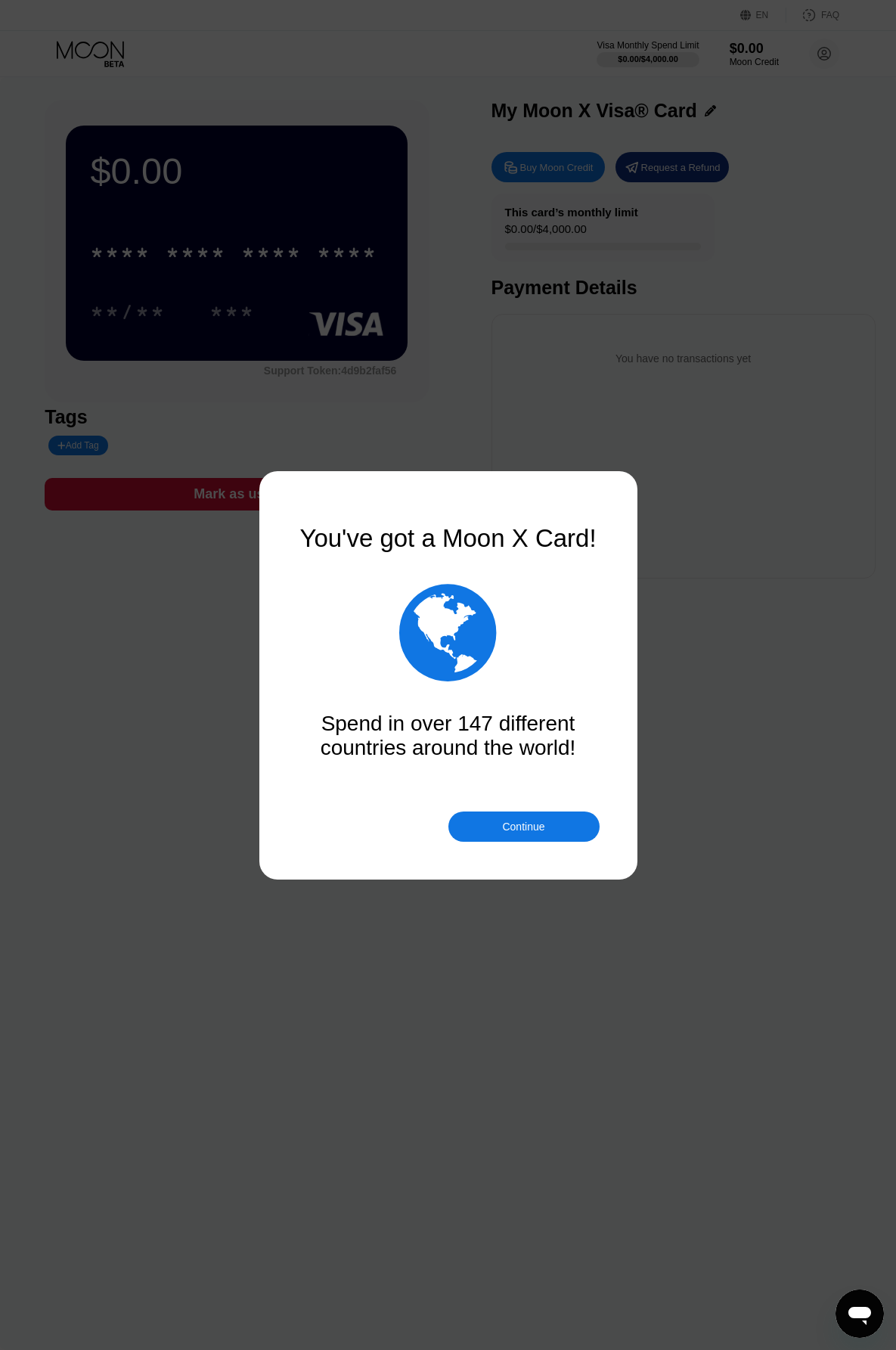
click at [523, 825] on div "Continue" at bounding box center [523, 826] width 42 height 12
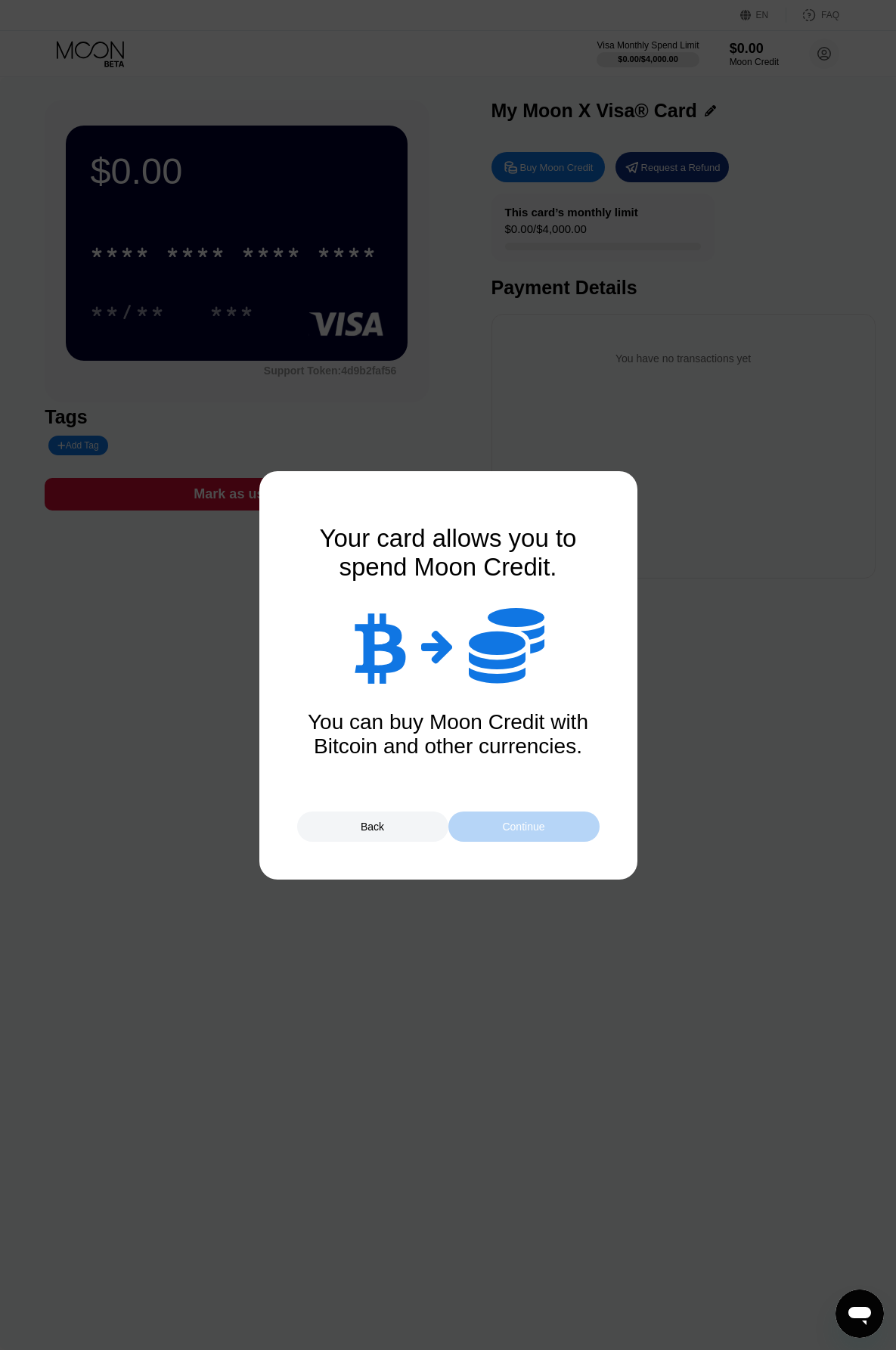
click at [513, 823] on div "Continue" at bounding box center [523, 826] width 42 height 12
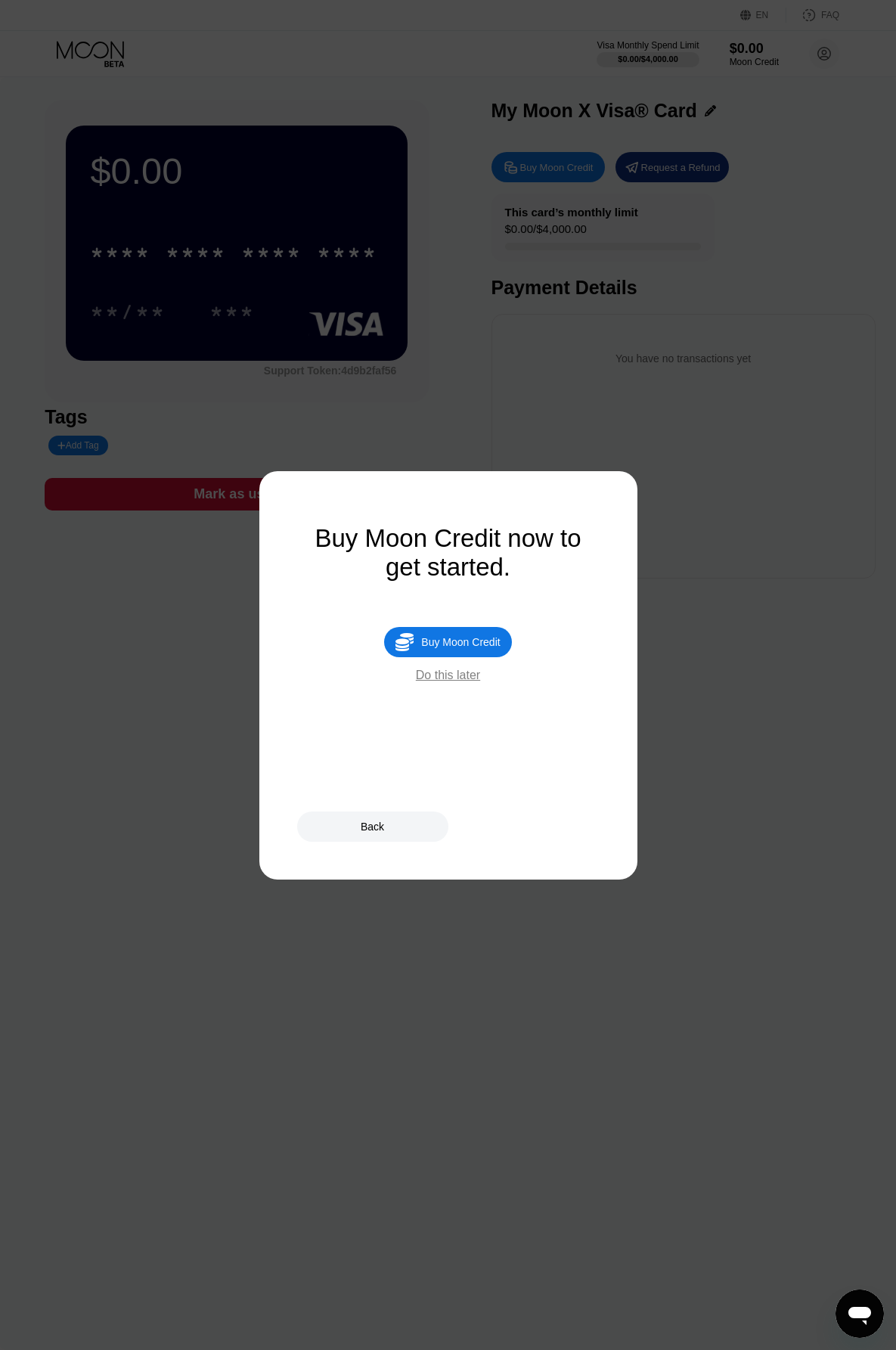
click at [453, 648] on div "Buy Moon Credit" at bounding box center [460, 642] width 79 height 12
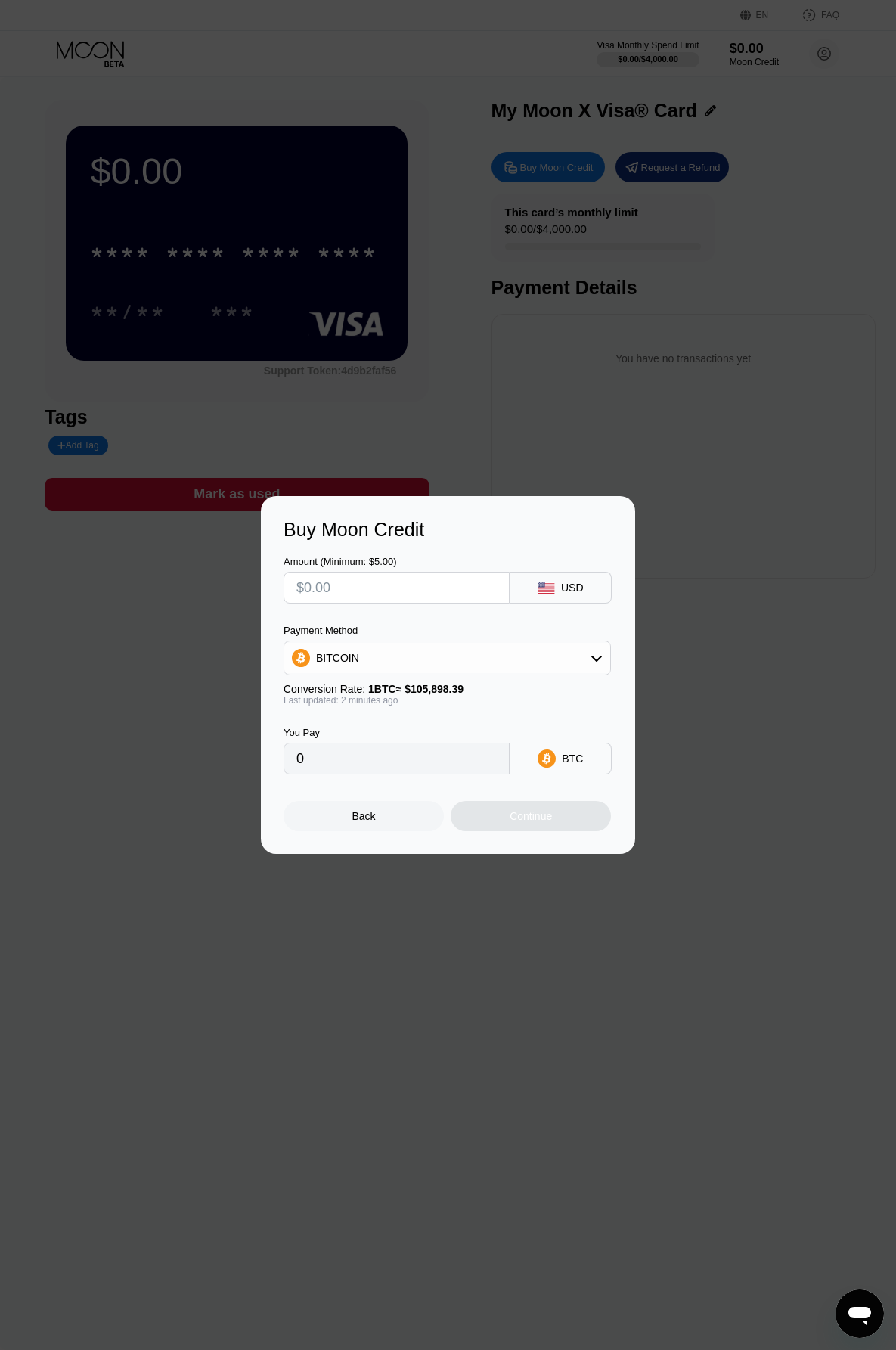
click at [390, 654] on div "BITCOIN" at bounding box center [448, 658] width 326 height 30
click at [364, 729] on span "USDT on TRON" at bounding box center [359, 733] width 77 height 12
type input "0.00"
click at [379, 590] on input "text" at bounding box center [396, 587] width 200 height 30
click at [369, 815] on div "Back" at bounding box center [364, 816] width 23 height 12
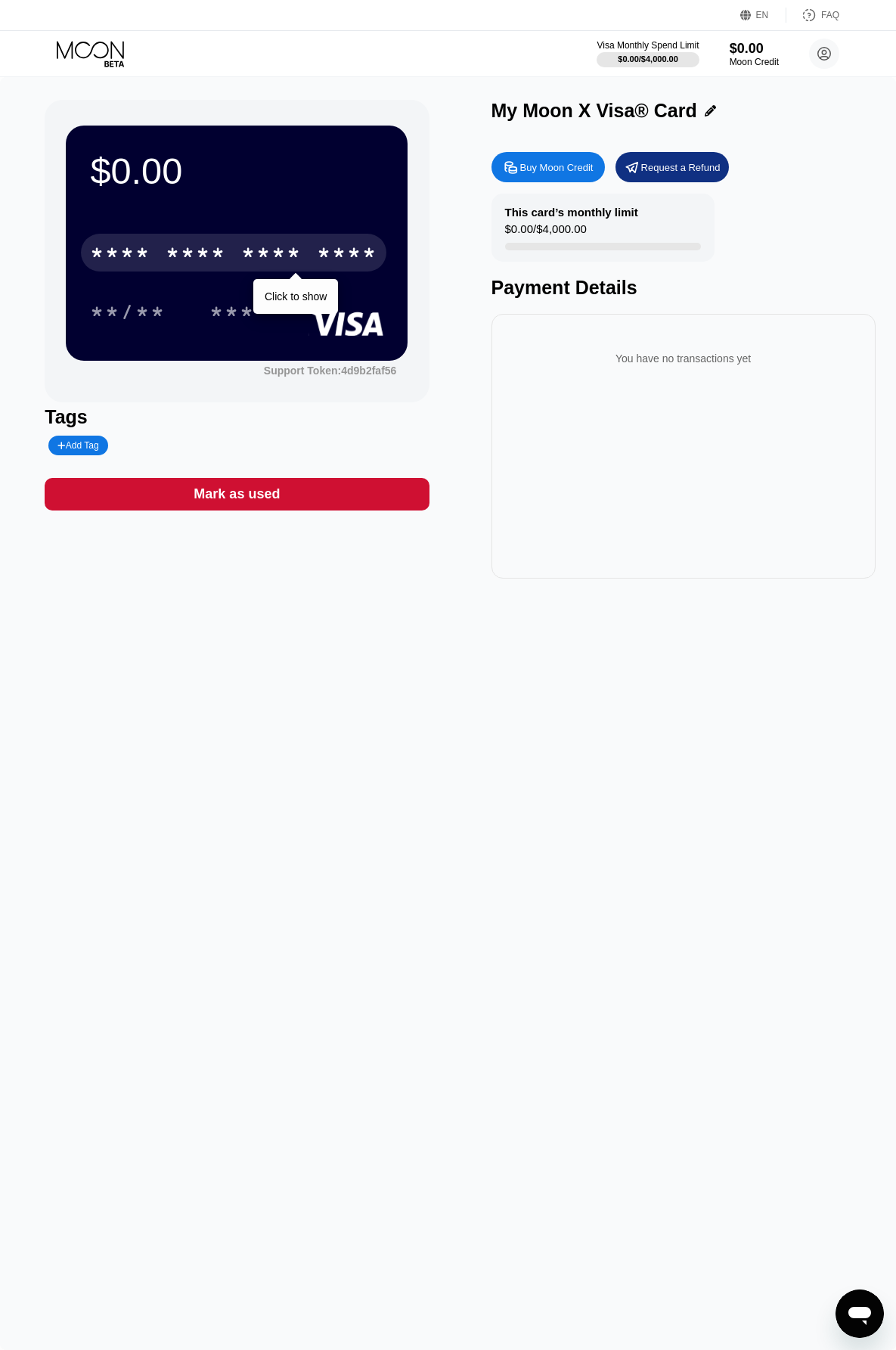
click at [264, 257] on div "* * * *" at bounding box center [271, 255] width 61 height 24
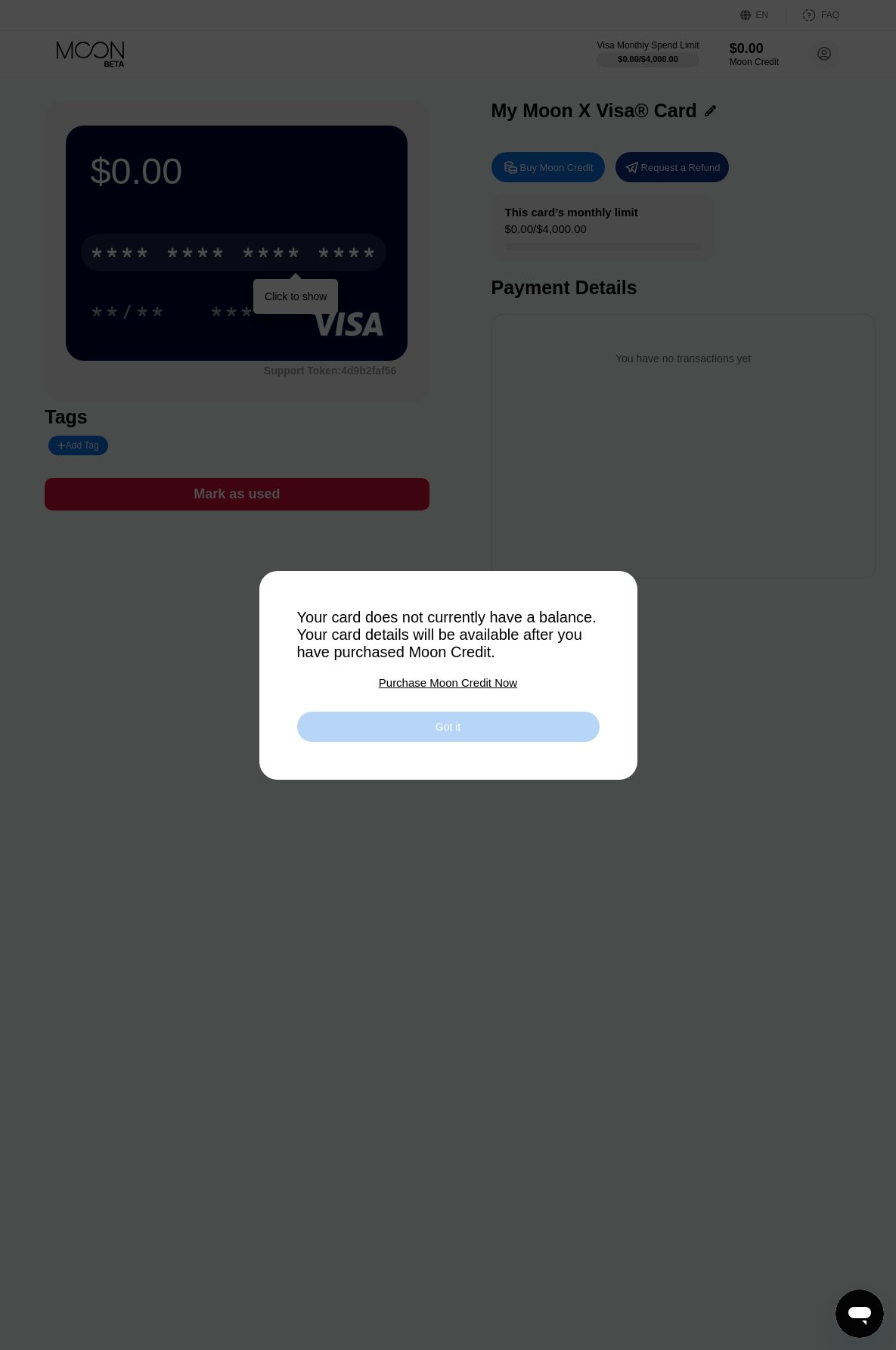
click at [403, 724] on div "Got it" at bounding box center [448, 726] width 303 height 30
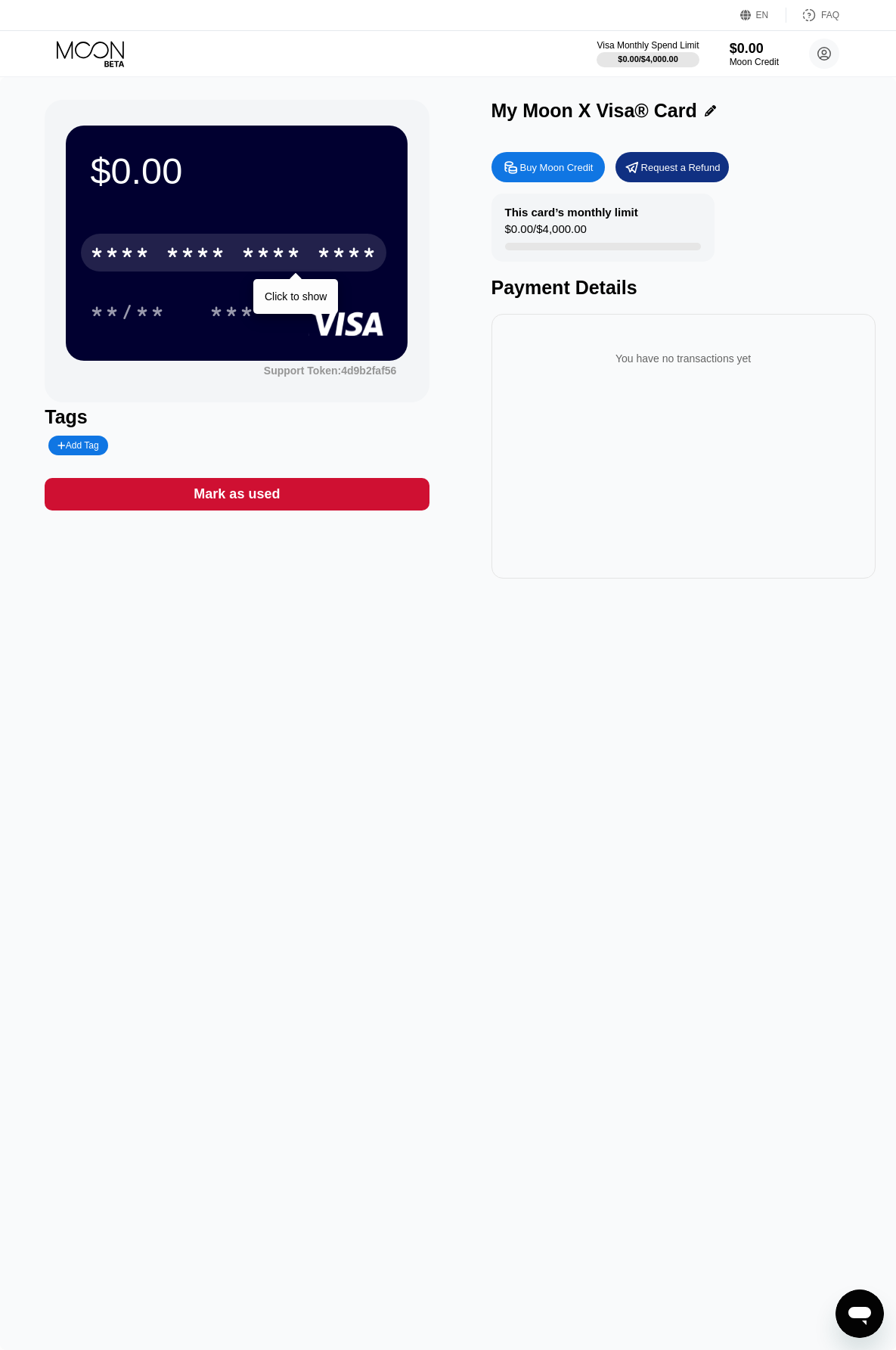
click at [549, 168] on div "Buy Moon Credit" at bounding box center [557, 167] width 73 height 12
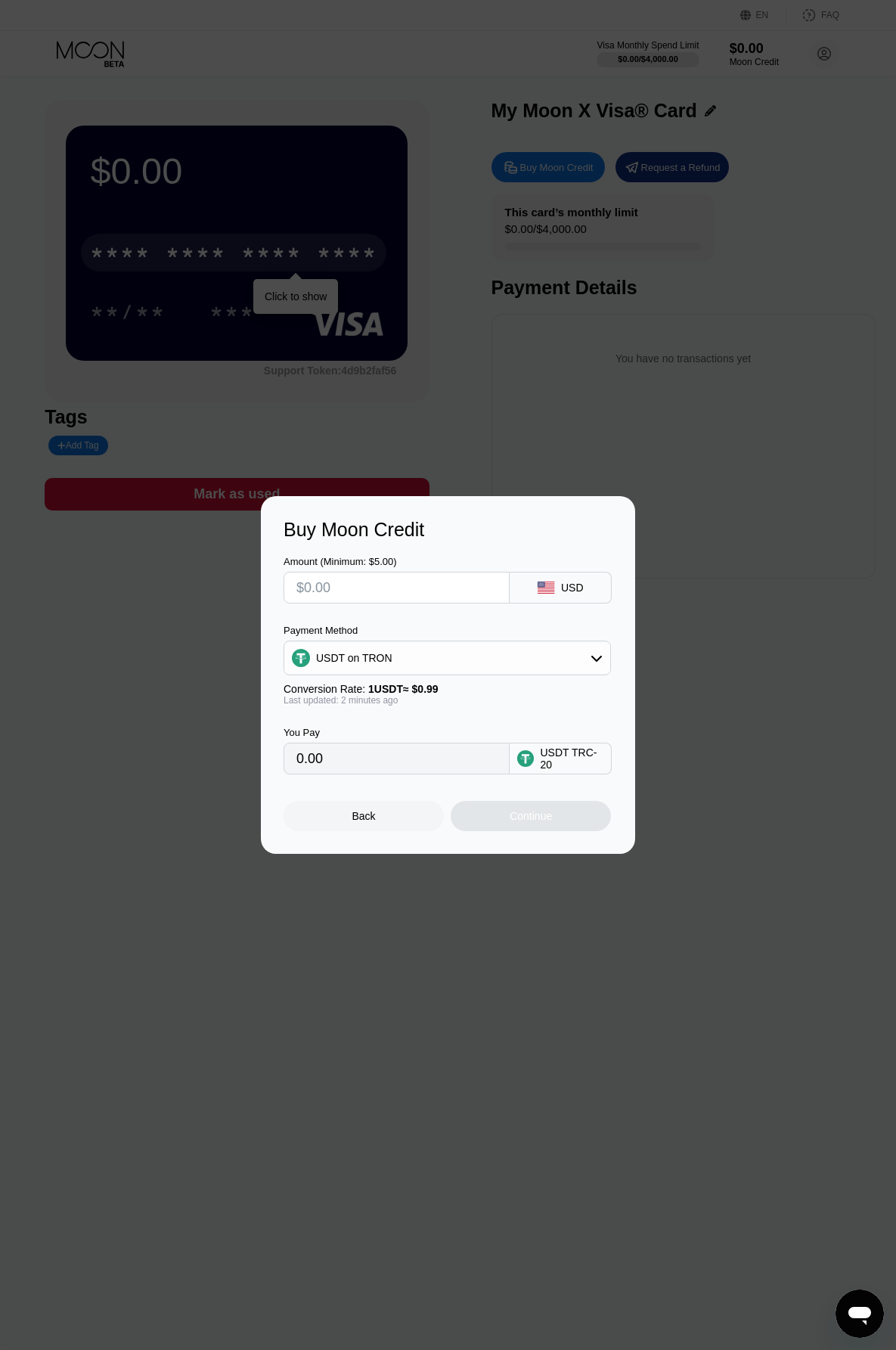
click at [388, 592] on input "text" at bounding box center [396, 587] width 200 height 30
type input "$5"
type input "5.05"
type input "$50"
type input "50.51"
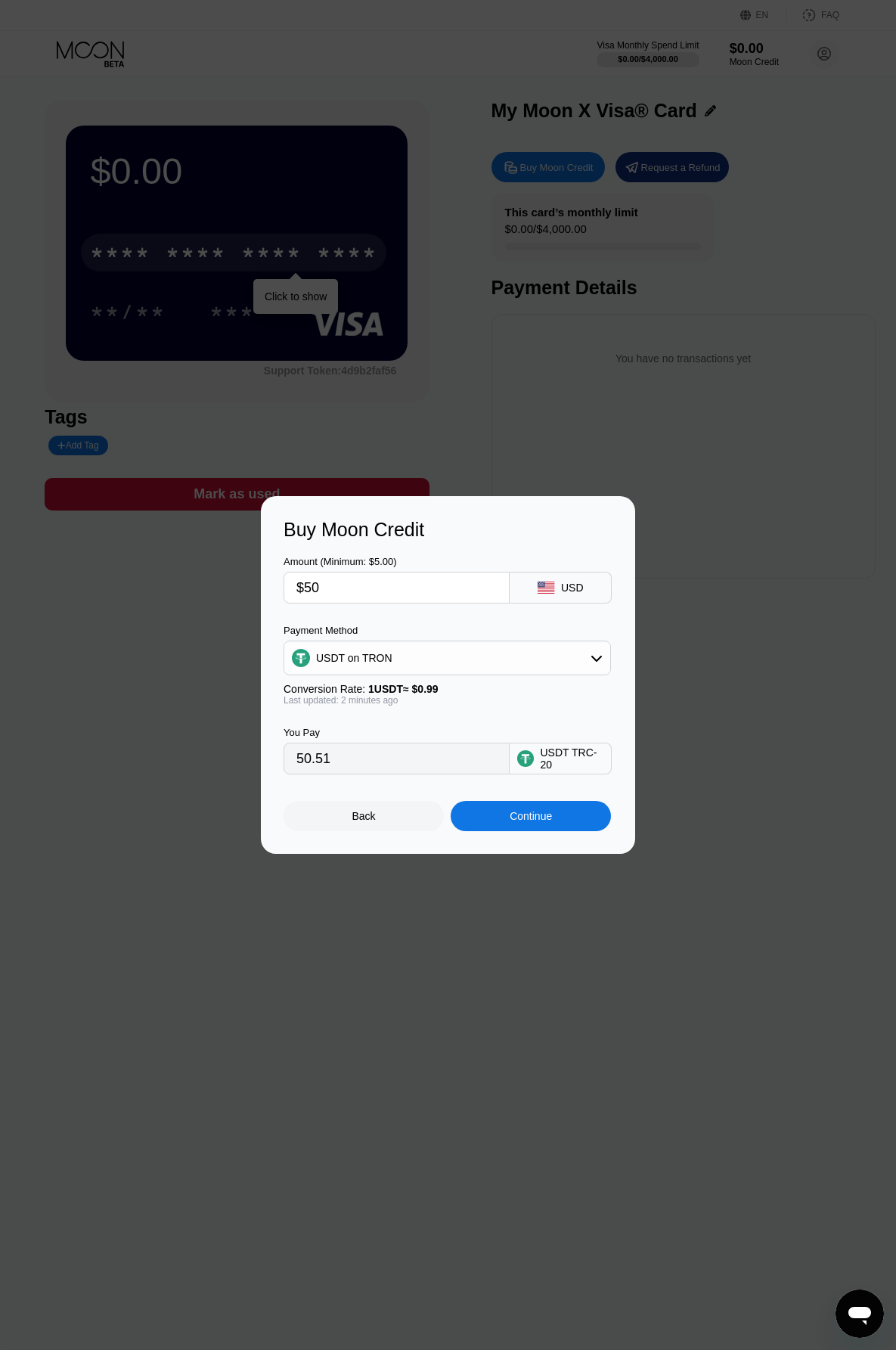
click at [388, 592] on input "$50" at bounding box center [396, 587] width 200 height 30
type input "$5"
type input "5.05"
type input "$530"
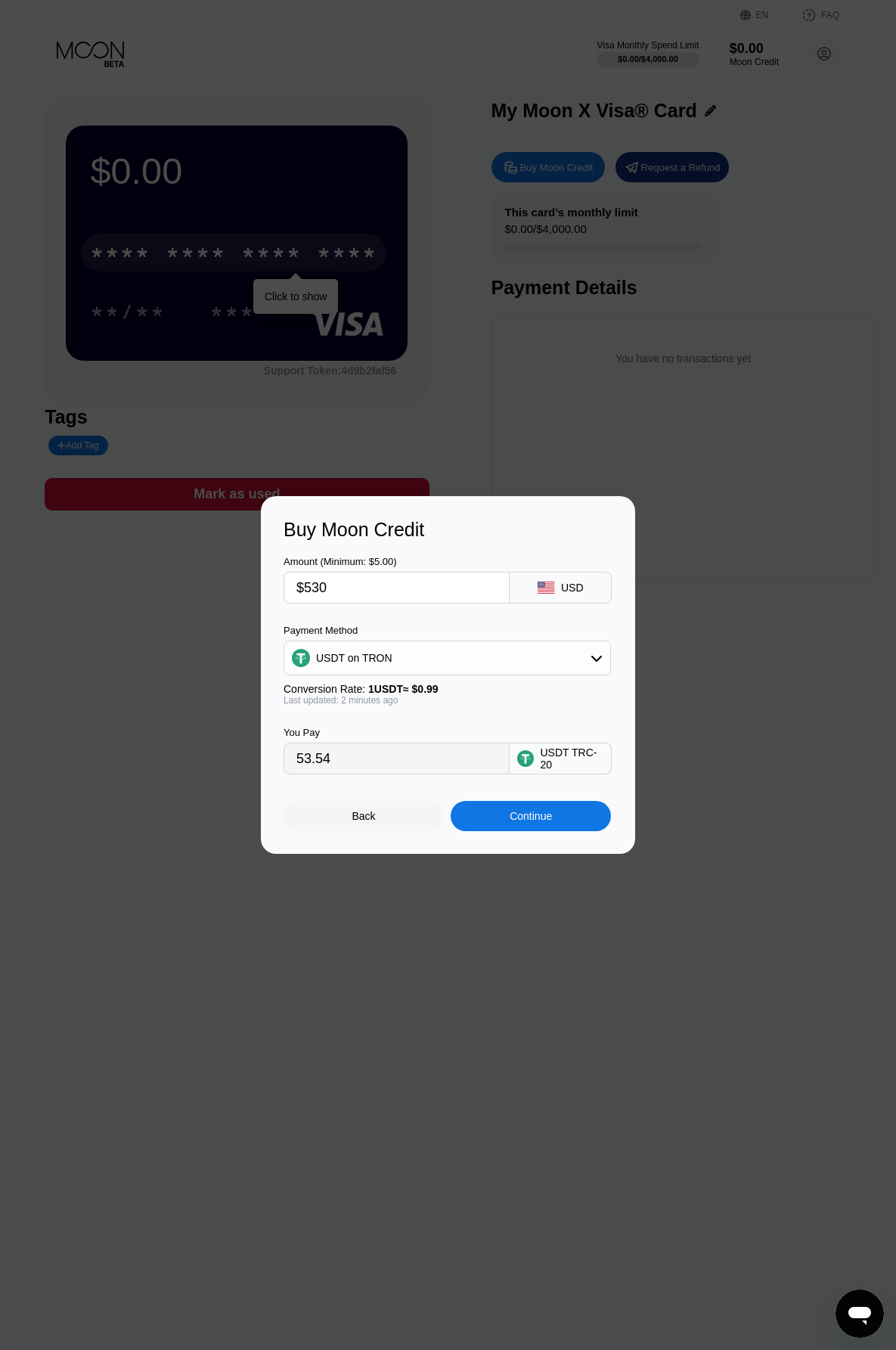
type input "535.35"
type input "$530"
click at [419, 720] on div "You Pay 535.35 USDT TRC-20" at bounding box center [448, 739] width 329 height 69
click at [520, 813] on div "Continue" at bounding box center [531, 816] width 161 height 30
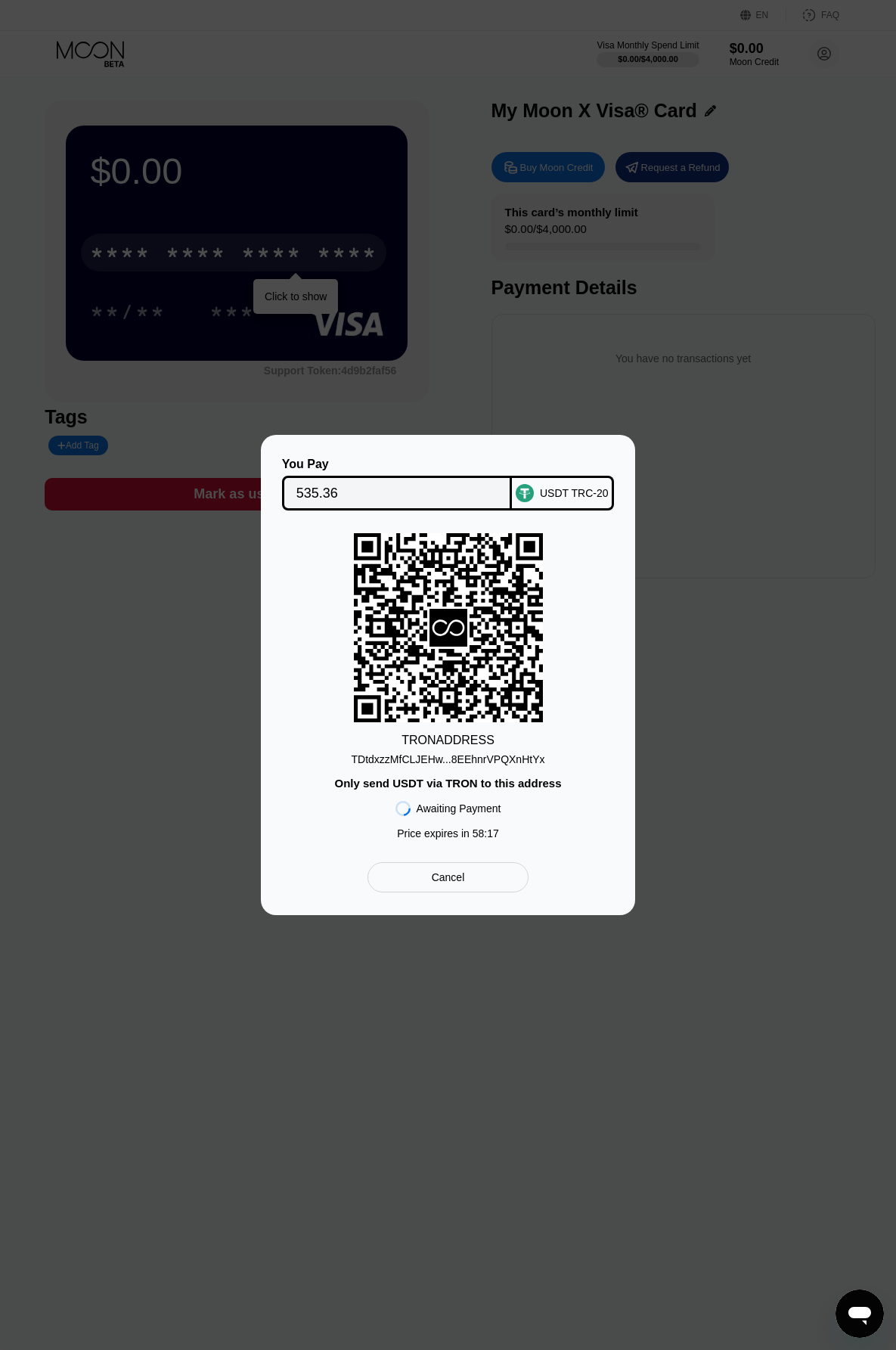
click at [448, 757] on div "TDtdxzzMfCLJEHw...8EEhnrVPQXnHtYx" at bounding box center [448, 759] width 194 height 12
click at [444, 484] on input "535.36" at bounding box center [397, 493] width 202 height 30
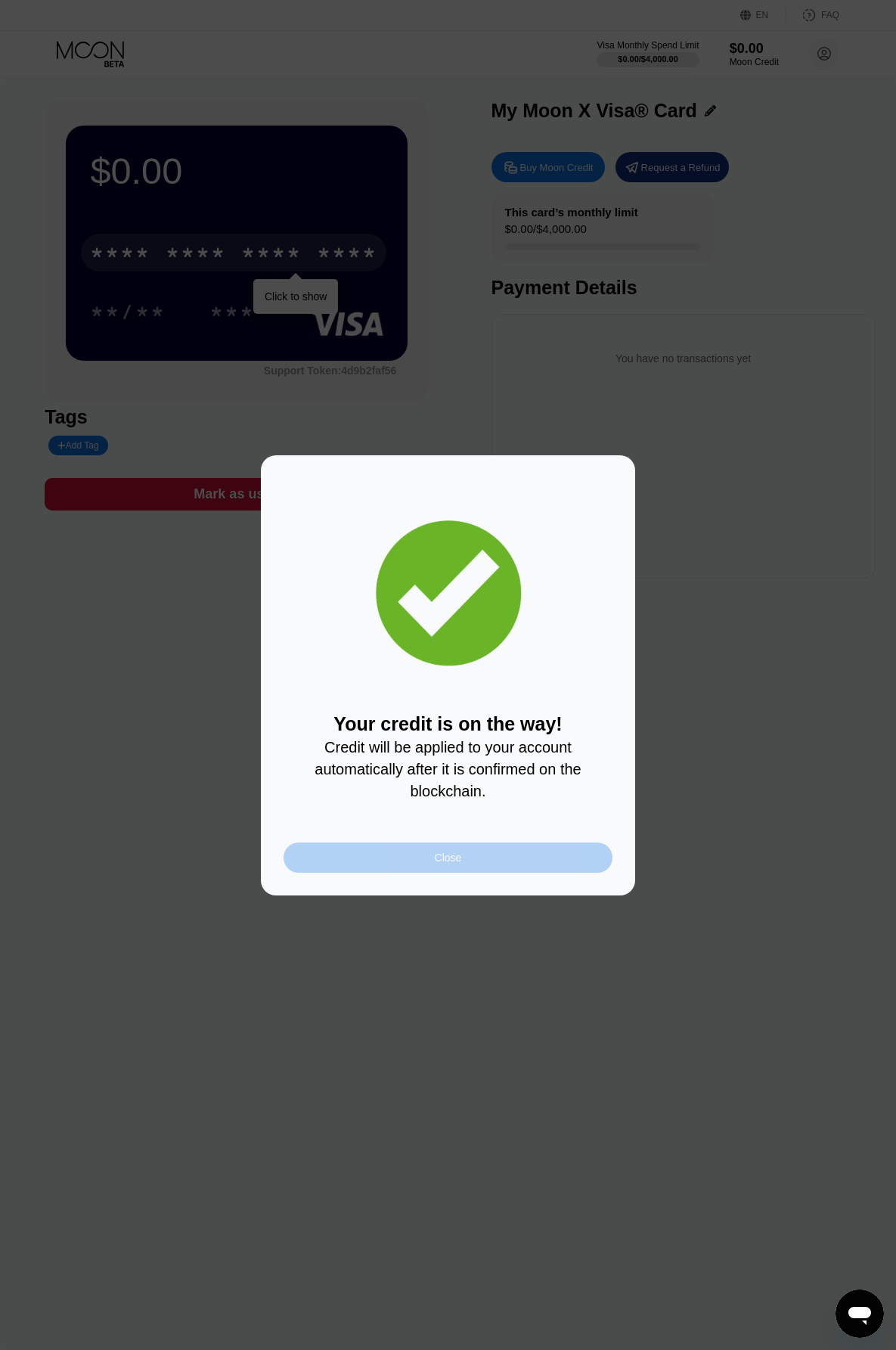
click at [450, 863] on div "Close" at bounding box center [448, 858] width 27 height 12
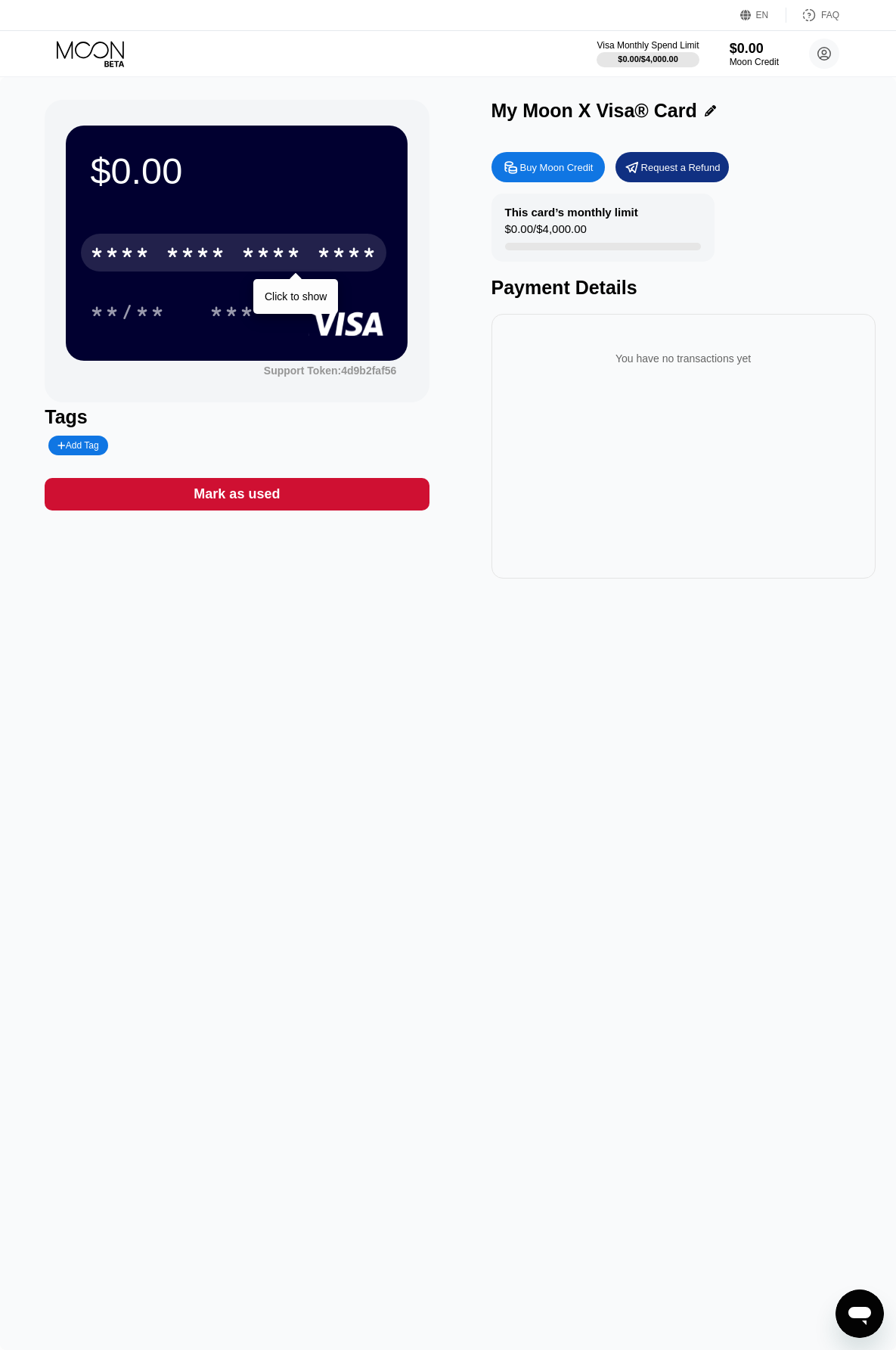
click at [296, 261] on div "* * * *" at bounding box center [271, 255] width 61 height 24
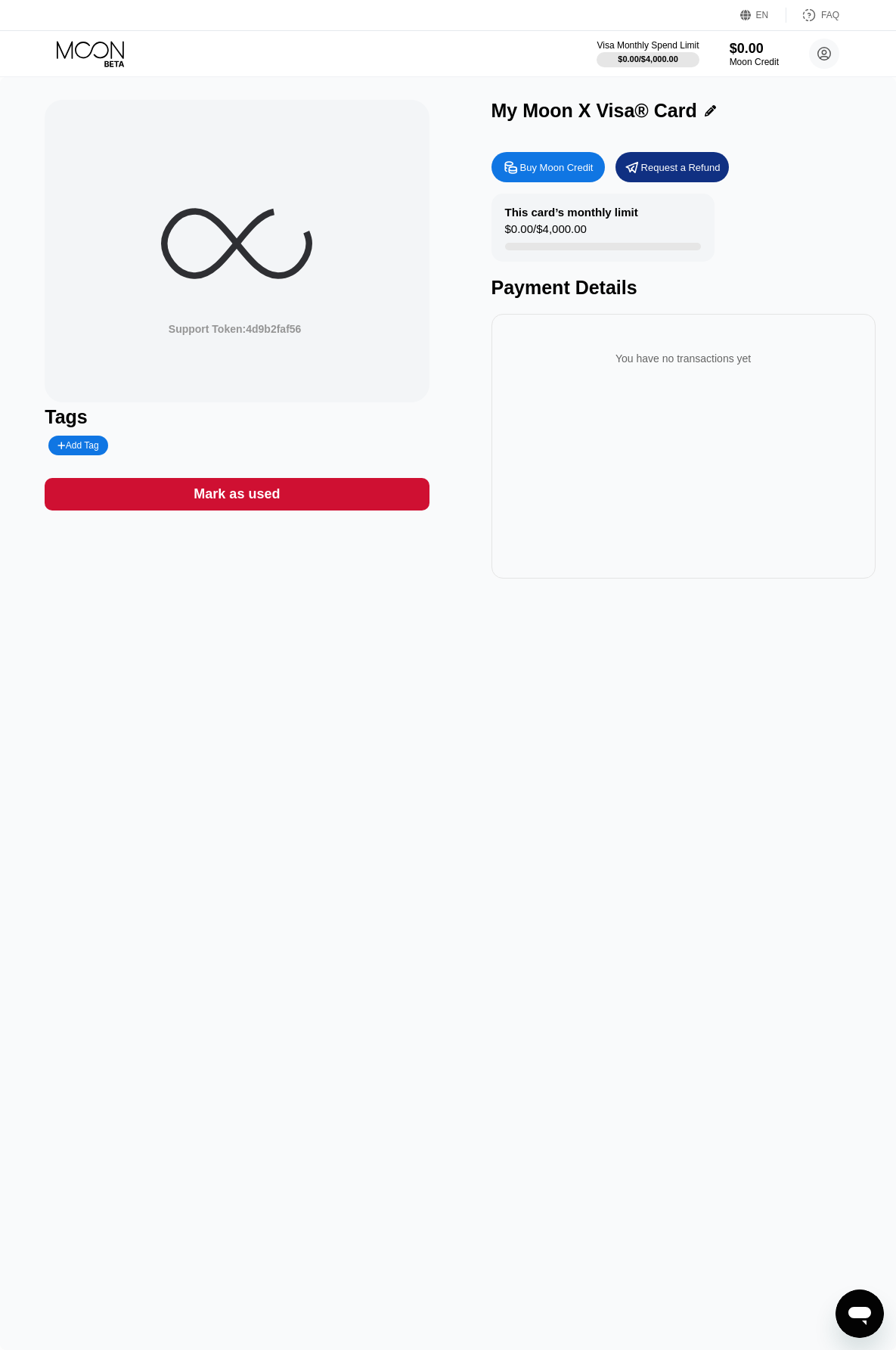
click at [325, 772] on div "Support Token: 4d9b2faf56 Tags Add Tag Mark as used My Moon X Visa® Card Buy Mo…" at bounding box center [448, 714] width 896 height 1273
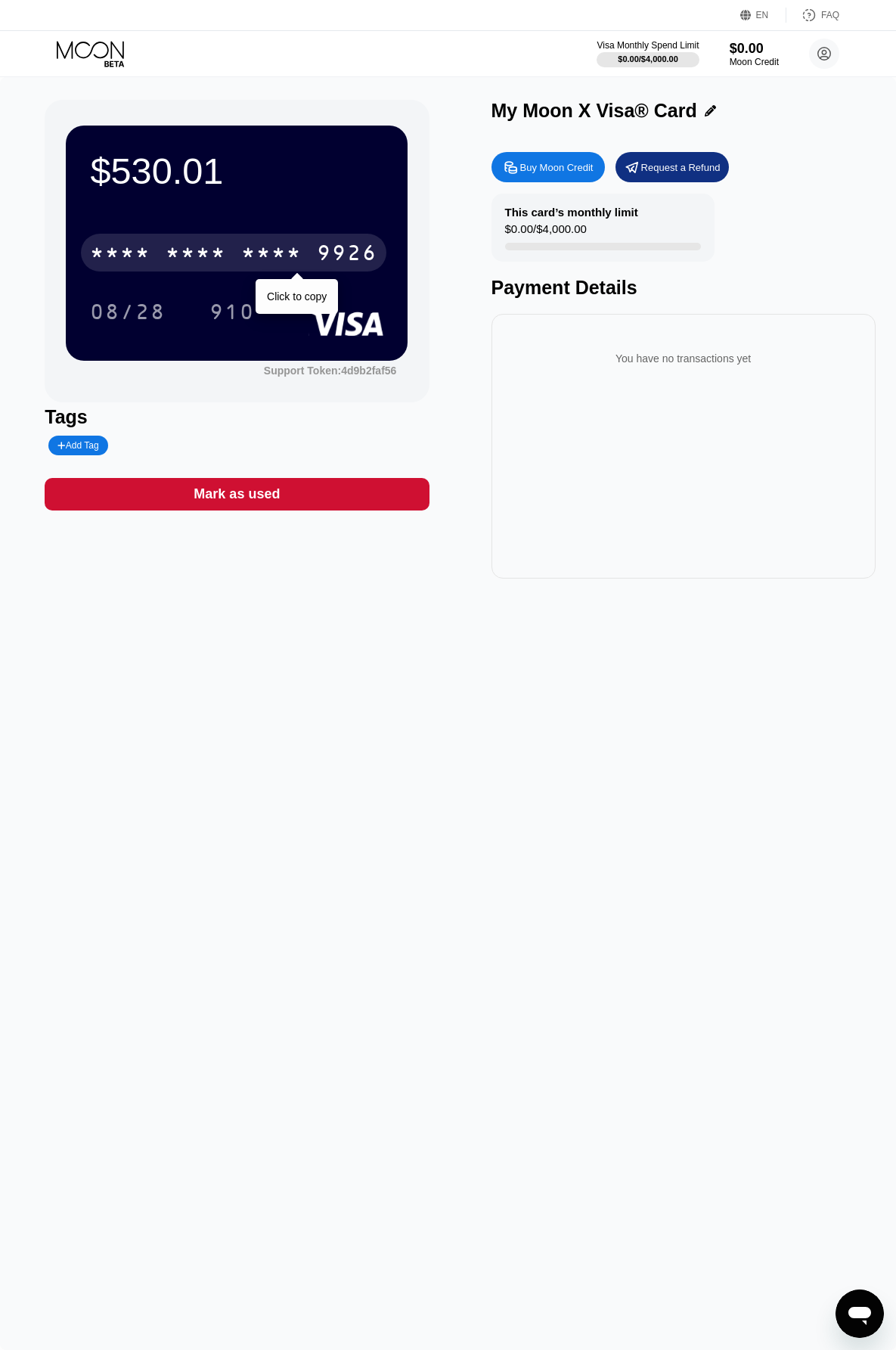
click at [255, 262] on div "* * * *" at bounding box center [271, 255] width 61 height 24
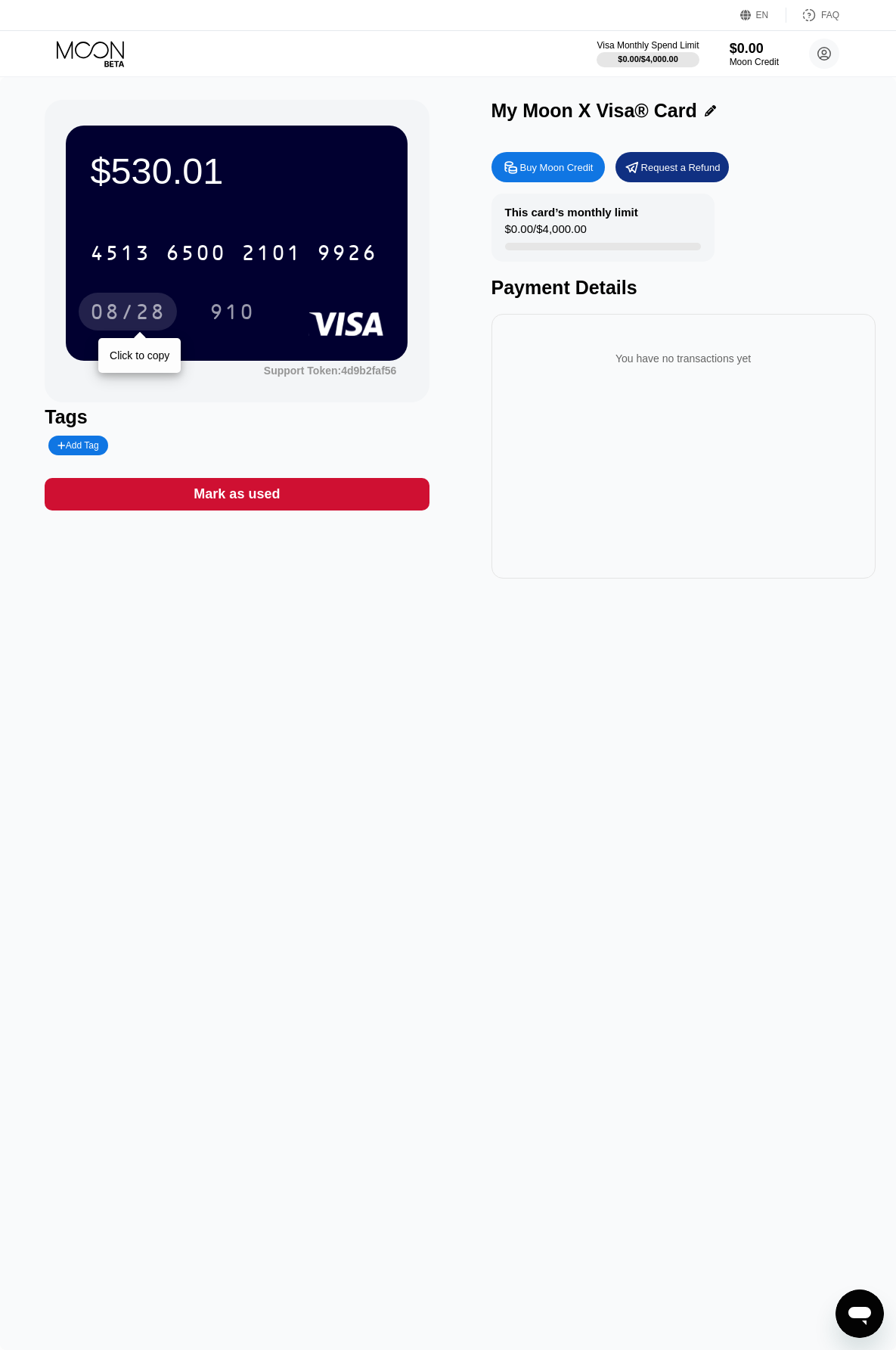
drag, startPoint x: 141, startPoint y: 312, endPoint x: 36, endPoint y: 366, distance: 118.1
click at [141, 312] on div "08/28" at bounding box center [127, 314] width 76 height 24
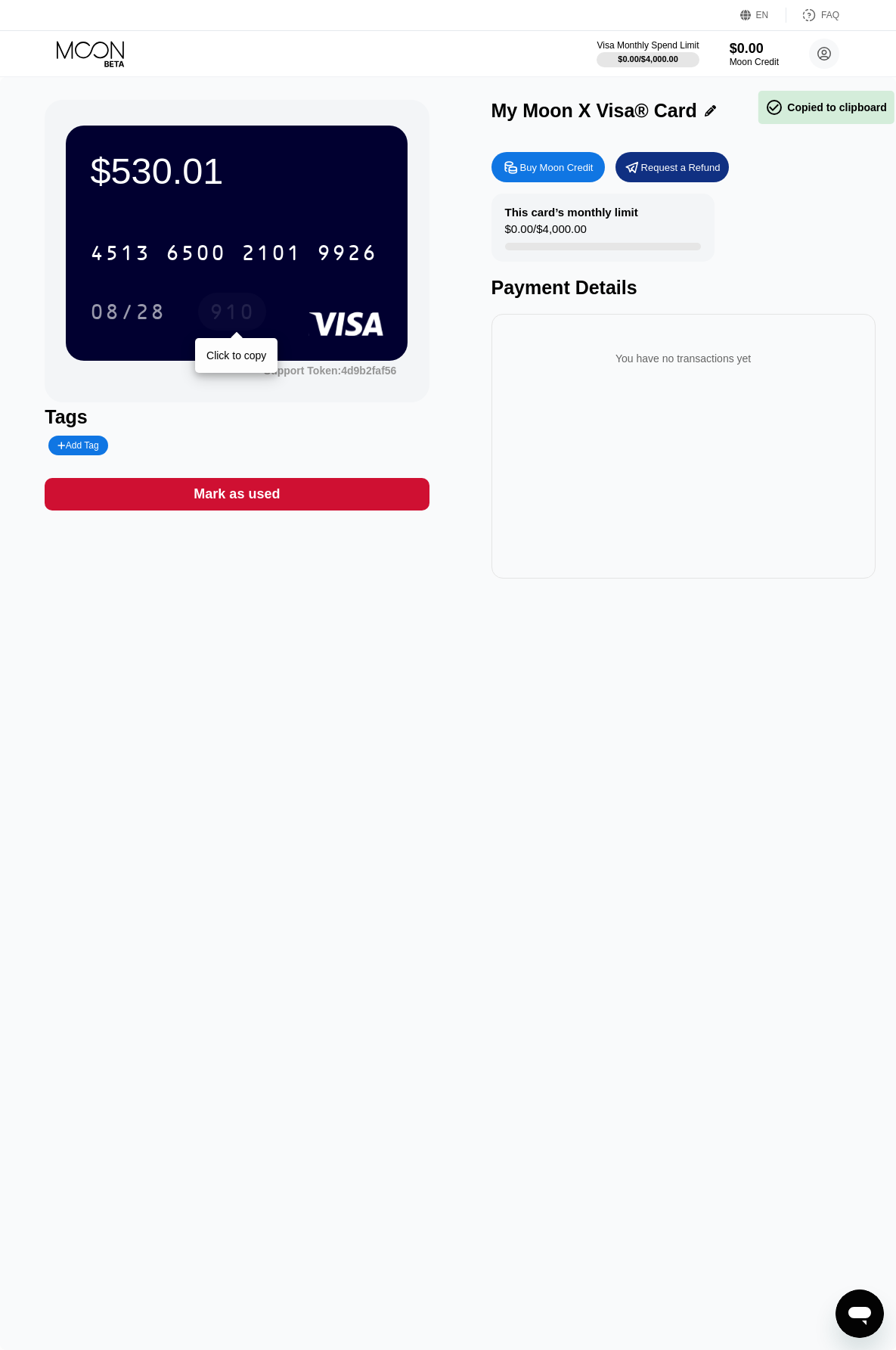
click at [245, 311] on div "910" at bounding box center [232, 314] width 46 height 24
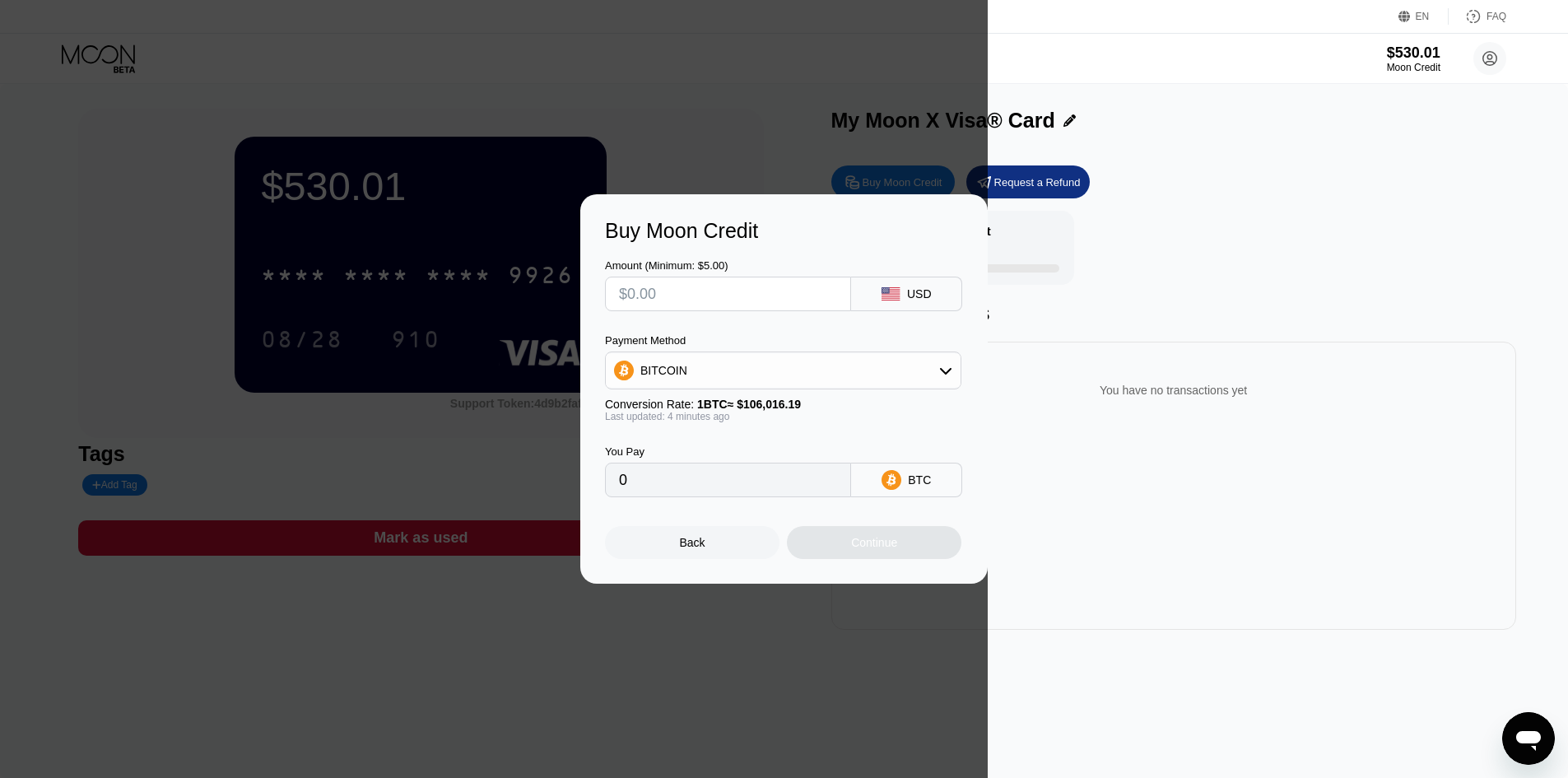
click at [391, 215] on div "Buy Moon Credit Amount (Minimum: $5.00) USD Payment Method BITCOIN Conversion R…" at bounding box center [784, 389] width 1568 height 389
drag, startPoint x: 1439, startPoint y: 77, endPoint x: 1260, endPoint y: 155, distance: 195.3
click at [987, 78] on div "Buy Moon Credit Amount (Minimum: $5.00) USD Payment Method BITCOIN Conversion R…" at bounding box center [784, 389] width 1568 height 778
click at [764, 103] on div at bounding box center [493, 735] width 988 height 1470
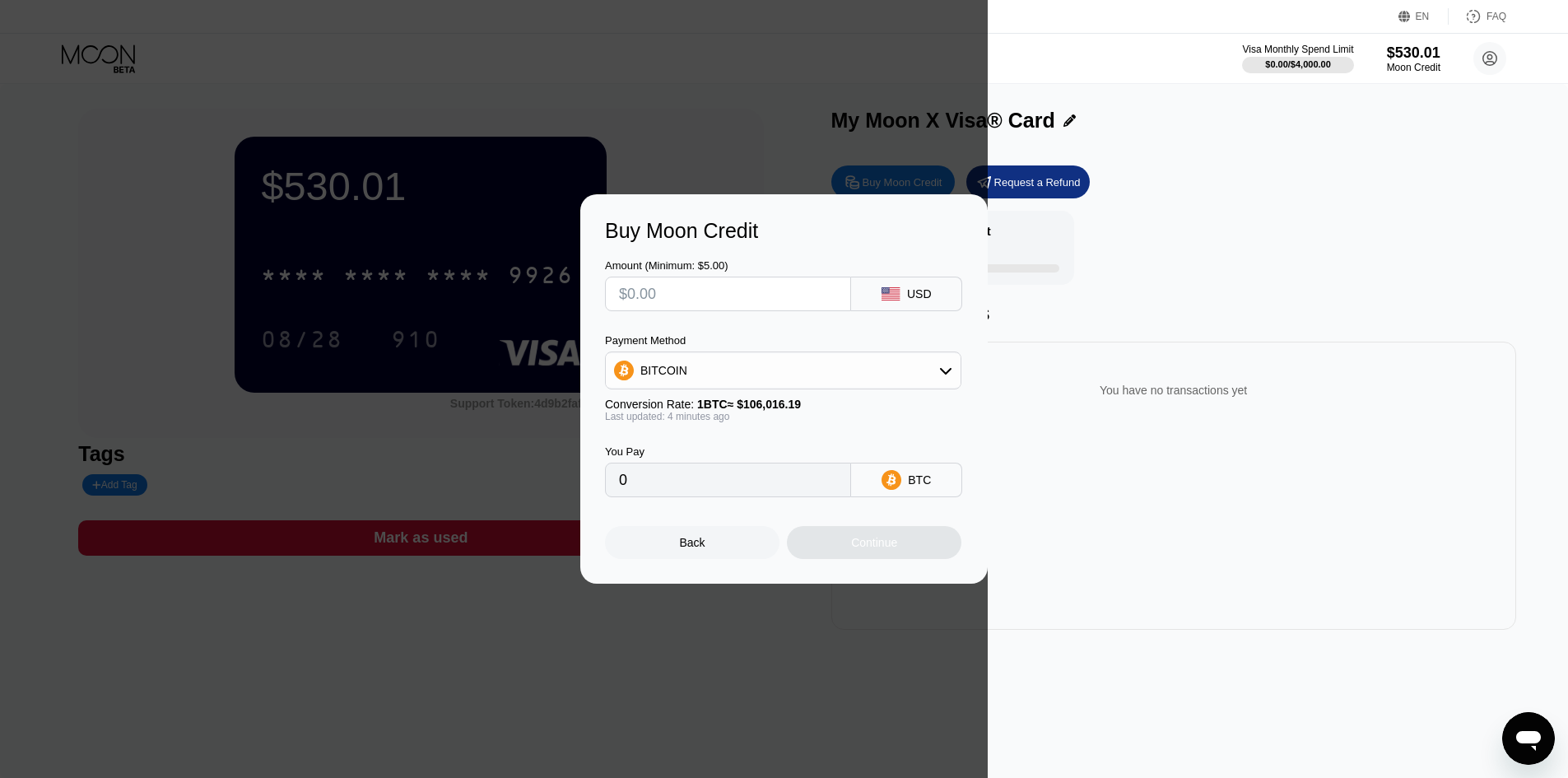
click at [764, 103] on div at bounding box center [493, 735] width 988 height 1470
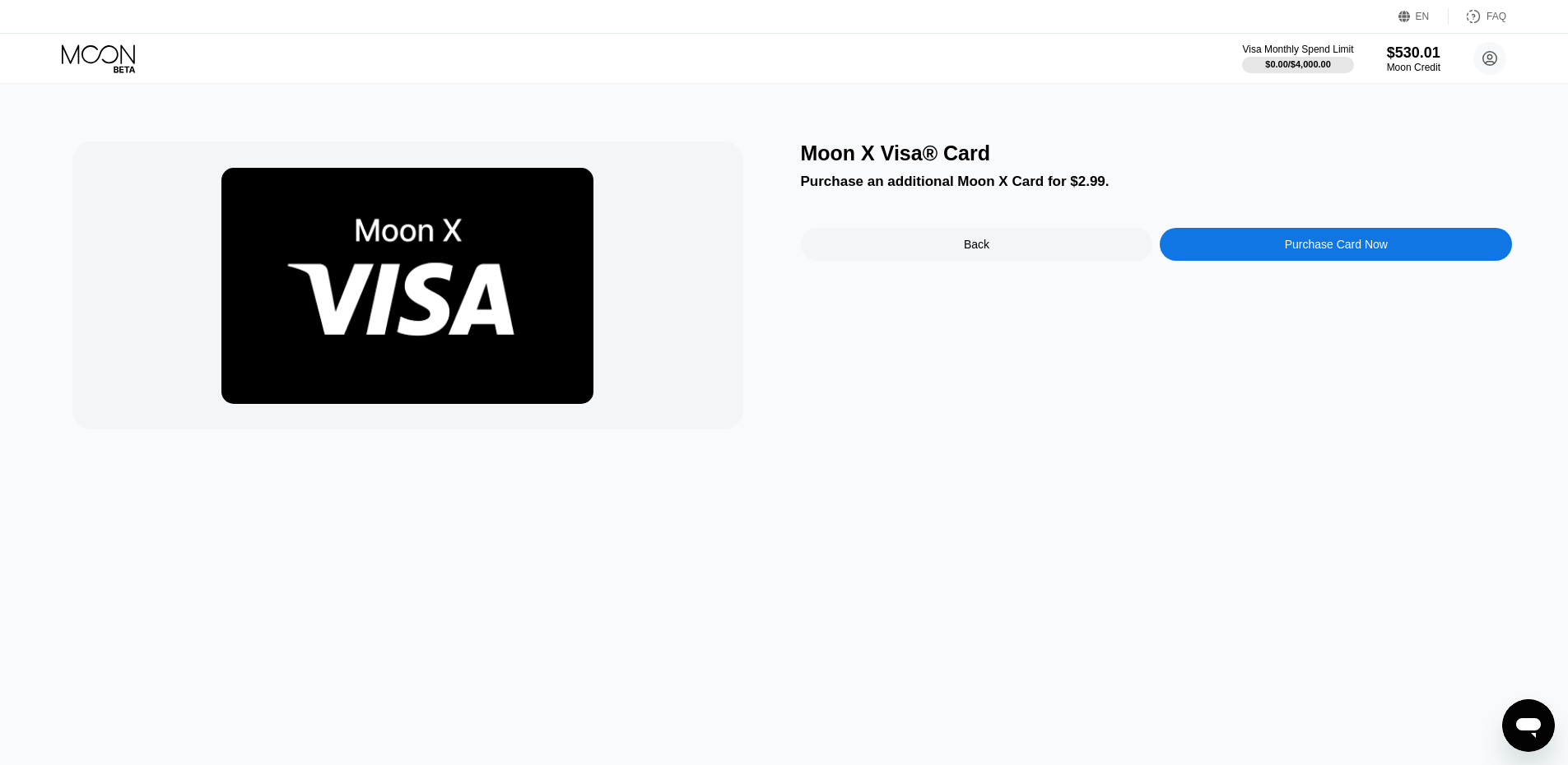
click at [98, 44] on icon at bounding box center [100, 59] width 77 height 29
